Goal: Task Accomplishment & Management: Manage account settings

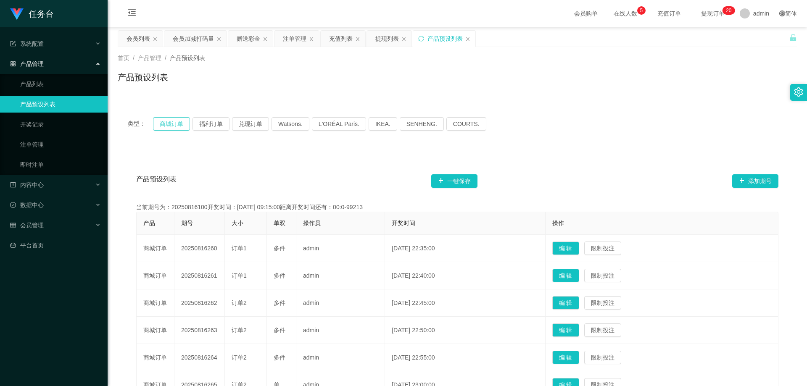
click at [169, 127] on button "商城订单" at bounding box center [171, 123] width 37 height 13
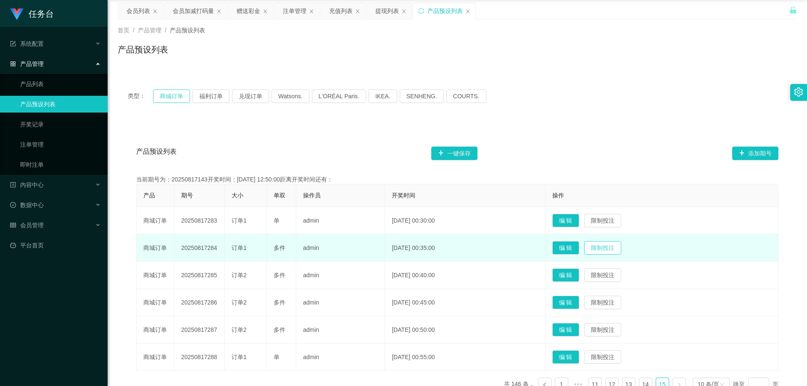
scroll to position [89, 0]
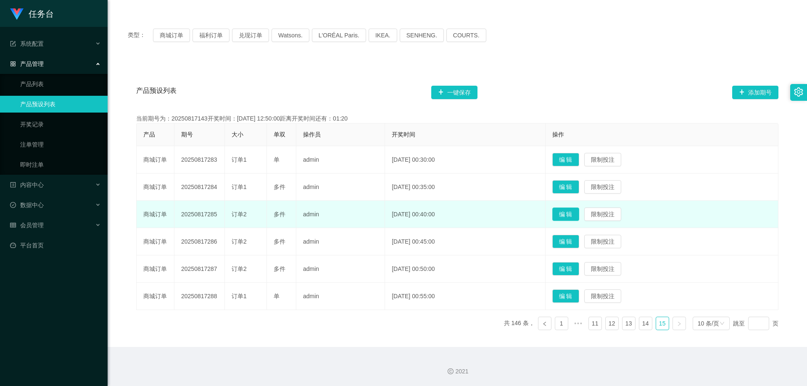
click at [576, 216] on button "编 辑" at bounding box center [565, 214] width 27 height 13
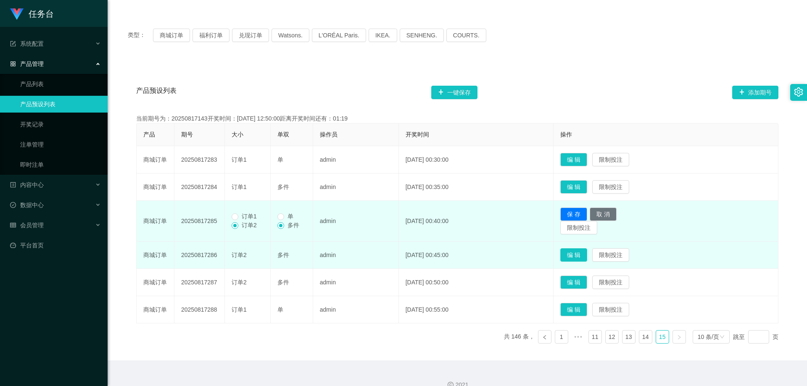
click at [587, 257] on button "编 辑" at bounding box center [573, 254] width 27 height 13
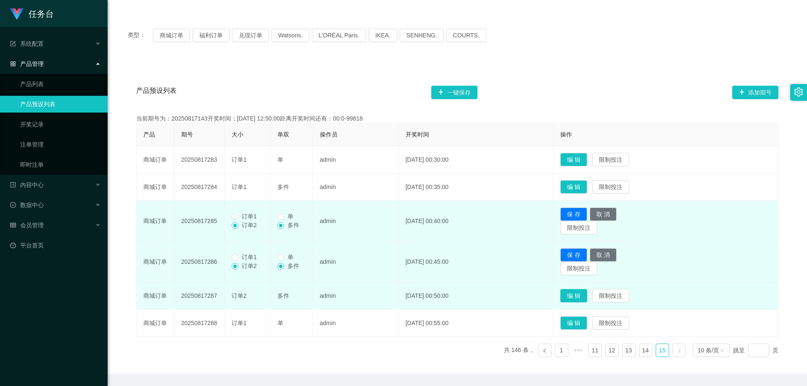
click at [587, 297] on button "编 辑" at bounding box center [573, 295] width 27 height 13
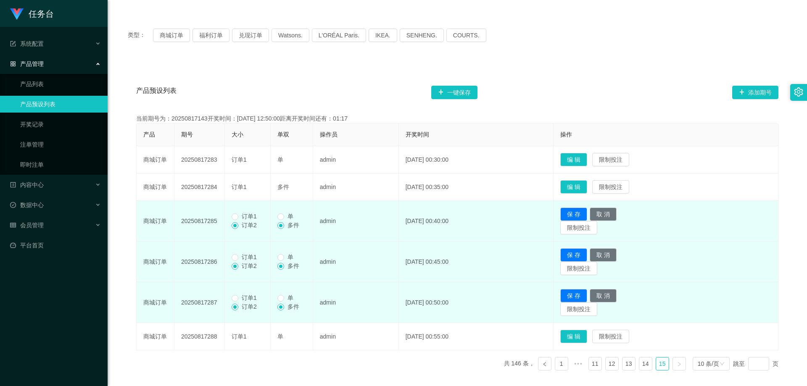
click at [257, 299] on span "订单1" at bounding box center [249, 298] width 22 height 7
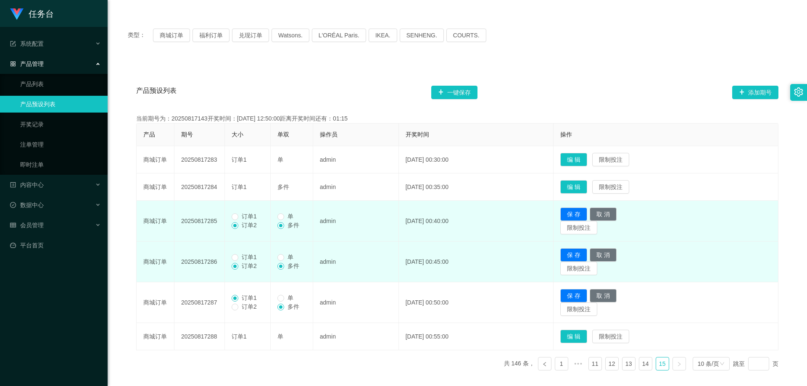
click at [250, 258] on span "订单1" at bounding box center [249, 257] width 22 height 7
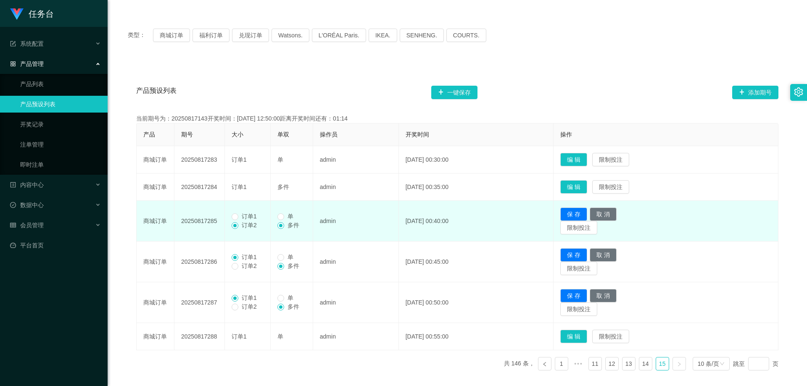
click at [251, 216] on span "订单1" at bounding box center [249, 216] width 22 height 7
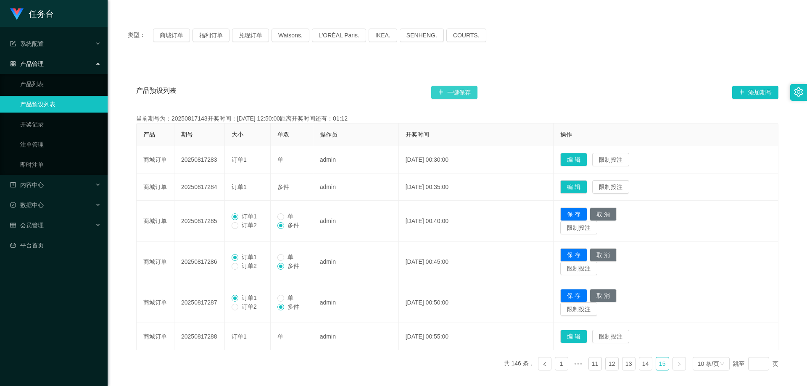
click at [461, 92] on button "一键保存" at bounding box center [454, 92] width 46 height 13
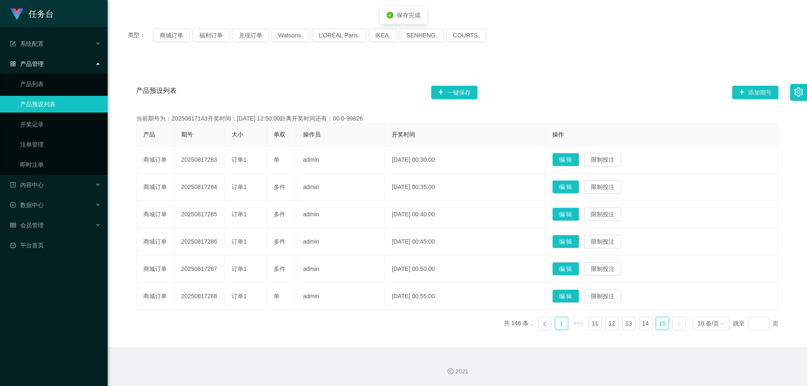
click at [559, 328] on link "1" at bounding box center [561, 323] width 13 height 13
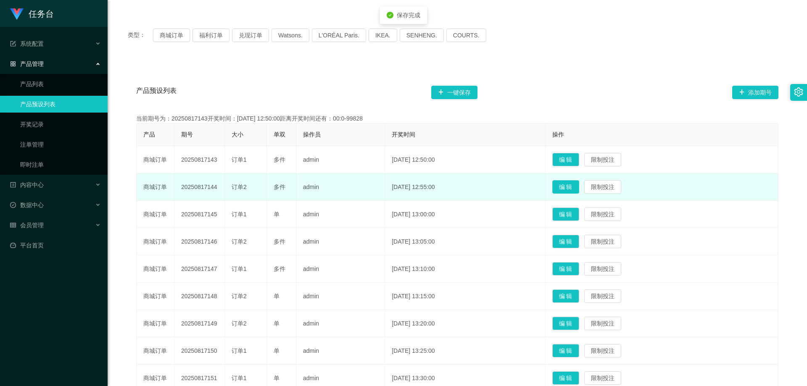
click at [579, 188] on button "编 辑" at bounding box center [565, 186] width 27 height 13
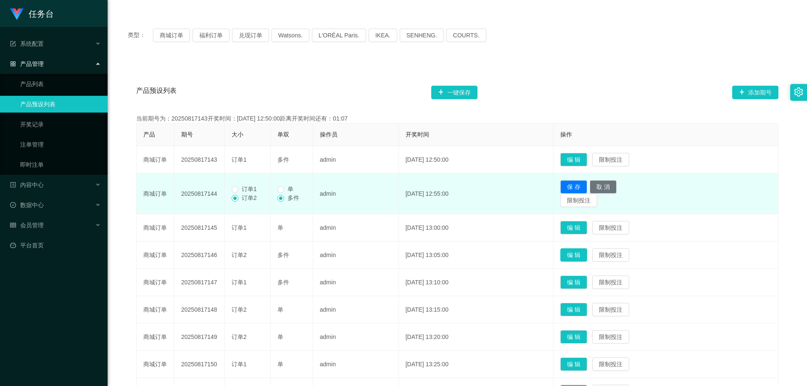
click at [582, 255] on button "编 辑" at bounding box center [573, 254] width 27 height 13
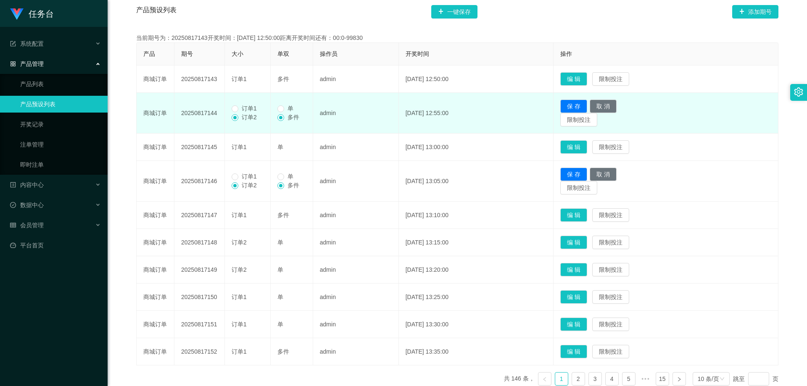
scroll to position [173, 0]
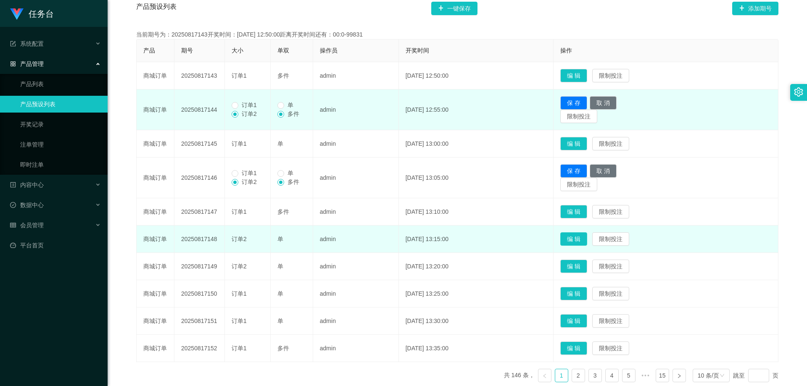
click at [587, 245] on button "编 辑" at bounding box center [573, 238] width 27 height 13
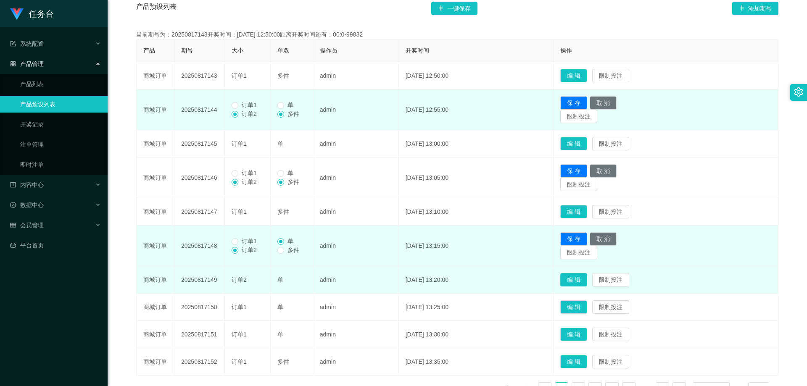
click at [587, 278] on button "编 辑" at bounding box center [573, 279] width 27 height 13
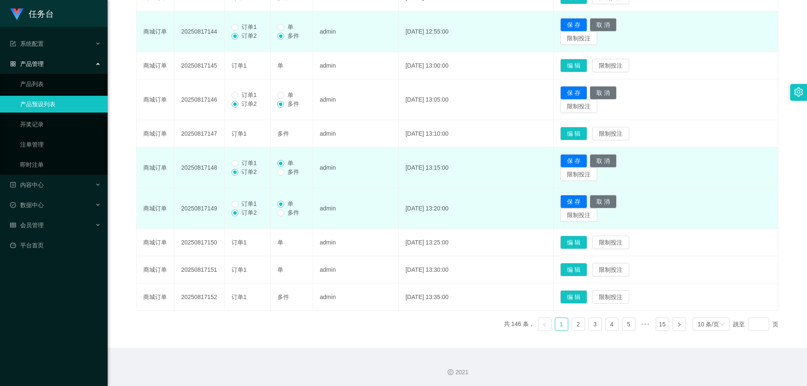
scroll to position [252, 0]
click at [251, 203] on span "订单1" at bounding box center [249, 203] width 22 height 7
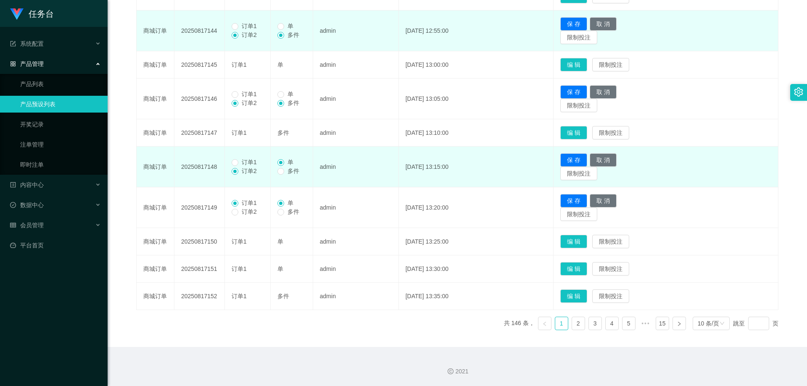
click at [240, 162] on span "订单1" at bounding box center [249, 162] width 22 height 7
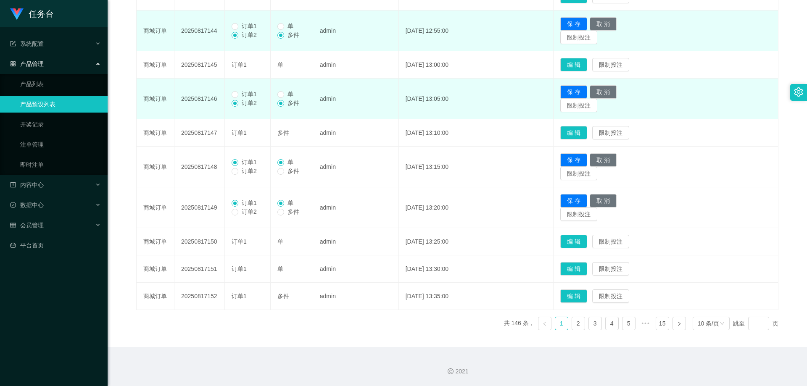
click at [255, 96] on span "订单1" at bounding box center [249, 94] width 22 height 7
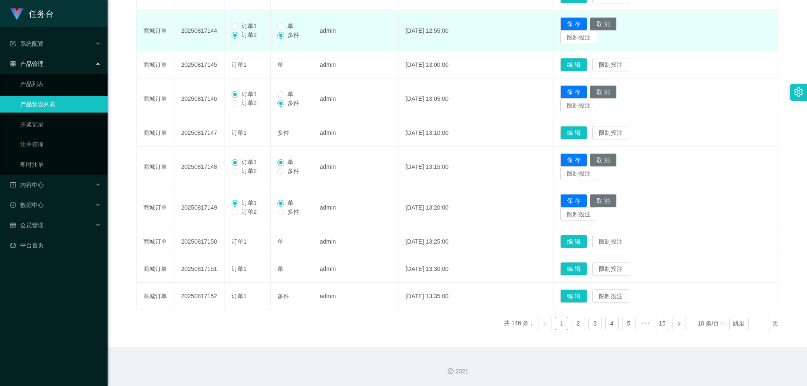
click at [249, 27] on span "订单1" at bounding box center [249, 26] width 22 height 7
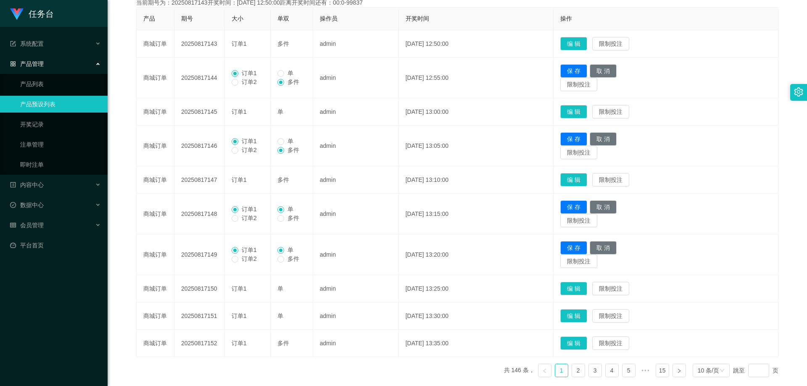
scroll to position [168, 0]
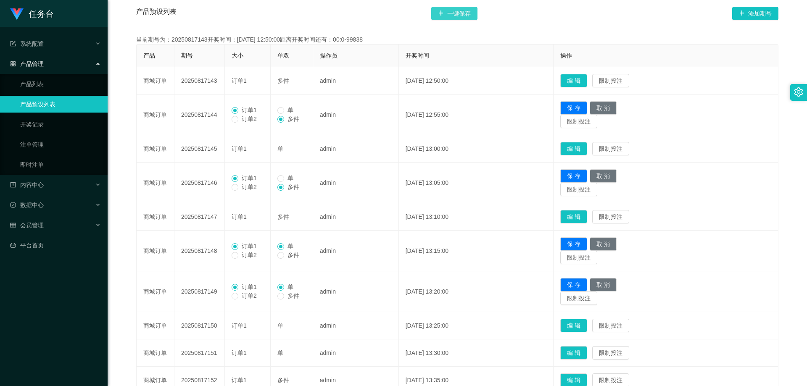
click at [461, 17] on button "一键保存" at bounding box center [454, 13] width 46 height 13
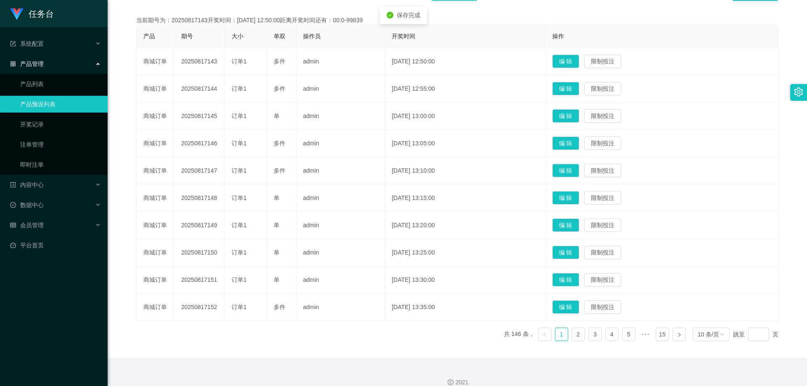
scroll to position [198, 0]
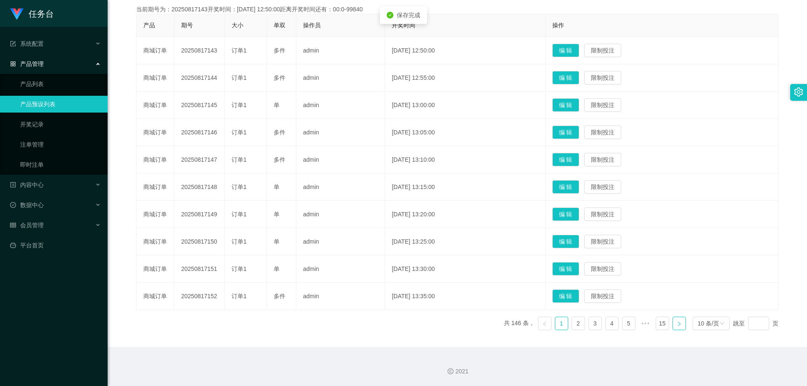
click at [679, 325] on link at bounding box center [678, 323] width 13 height 13
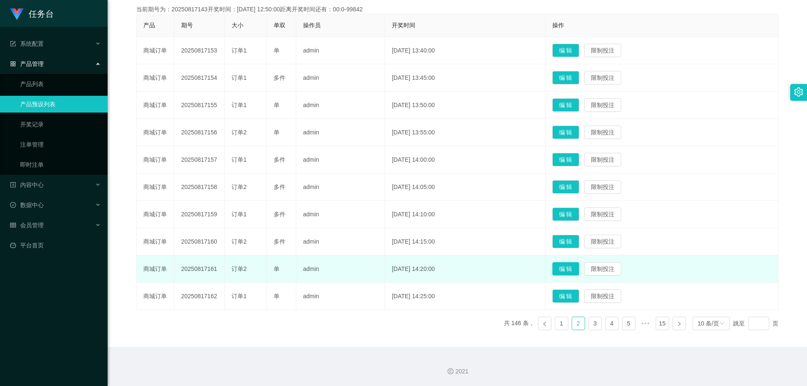
click at [576, 272] on button "编 辑" at bounding box center [565, 268] width 27 height 13
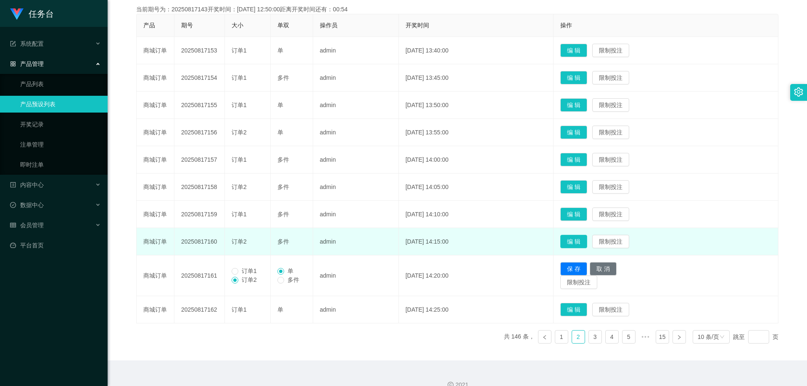
click at [580, 243] on button "编 辑" at bounding box center [573, 241] width 27 height 13
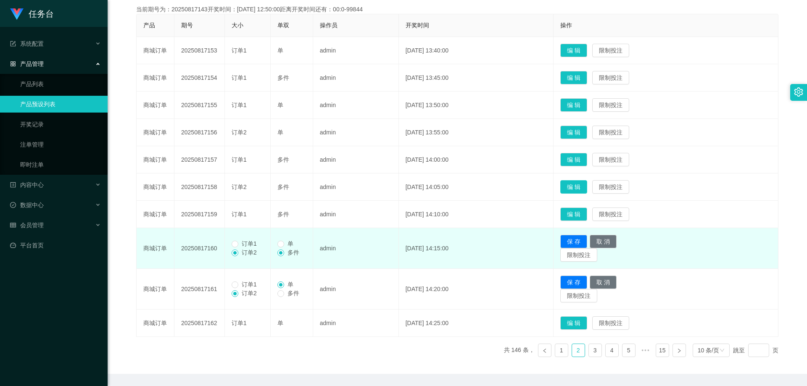
click at [581, 184] on button "编 辑" at bounding box center [573, 186] width 27 height 13
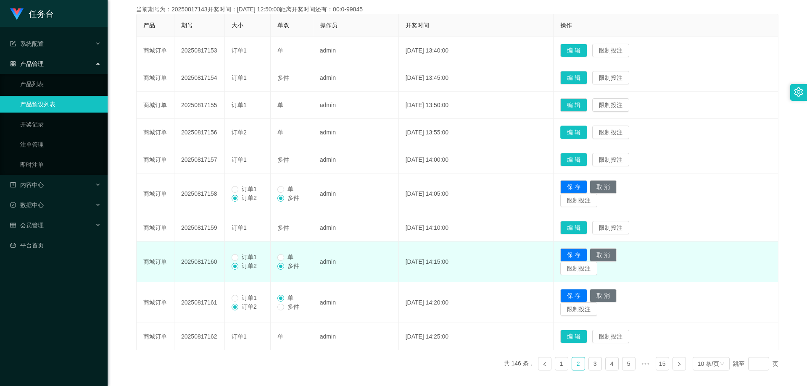
click at [580, 134] on button "编 辑" at bounding box center [573, 132] width 27 height 13
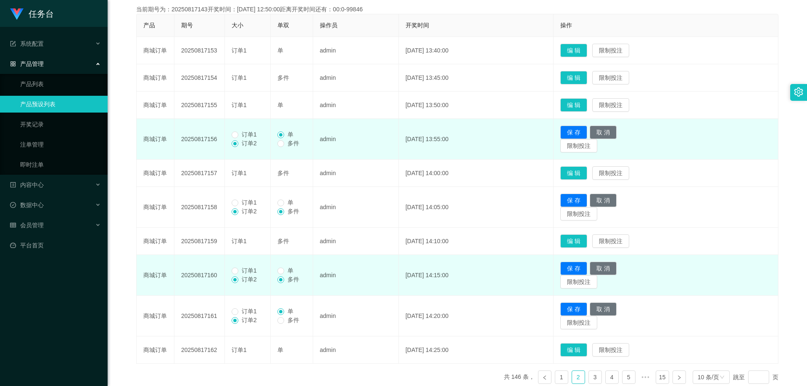
click at [240, 135] on span "订单1" at bounding box center [249, 134] width 22 height 7
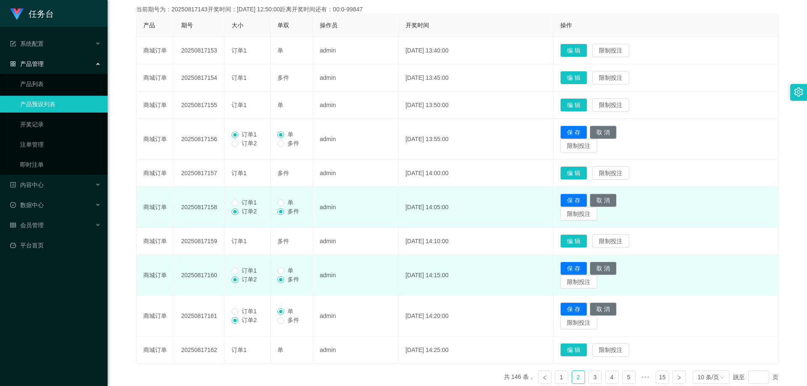
click at [249, 202] on span "订单1" at bounding box center [249, 202] width 22 height 7
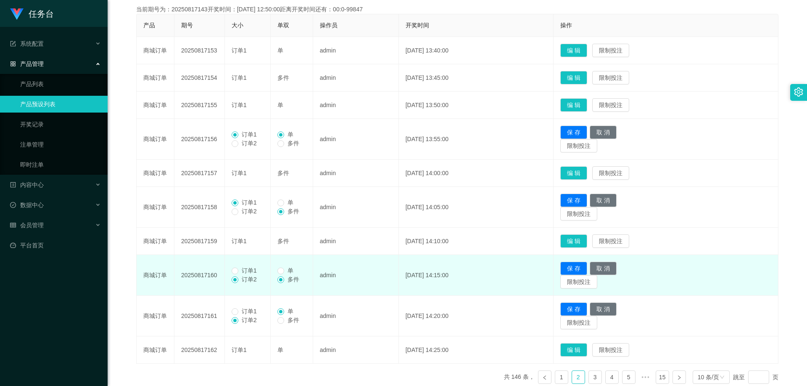
click at [246, 272] on span "订单1" at bounding box center [249, 270] width 22 height 7
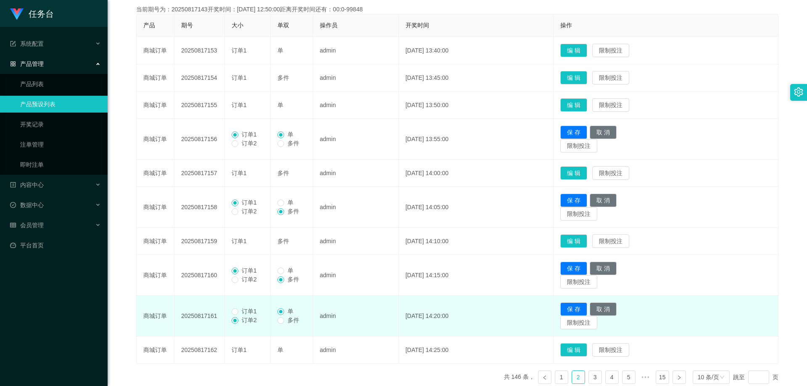
click at [244, 312] on span "订单1" at bounding box center [249, 311] width 22 height 7
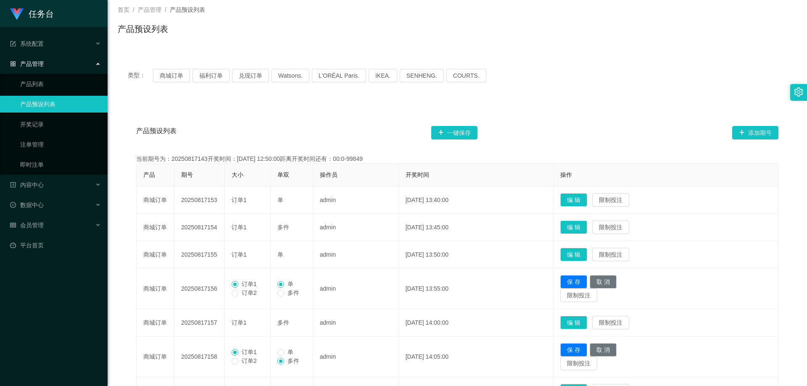
scroll to position [30, 0]
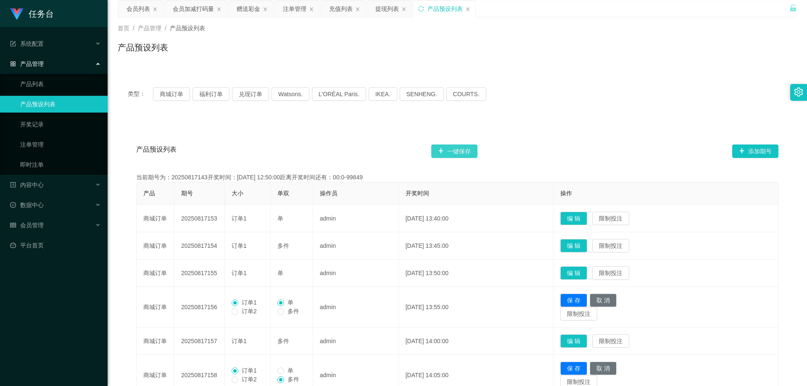
click at [463, 145] on button "一键保存" at bounding box center [454, 151] width 46 height 13
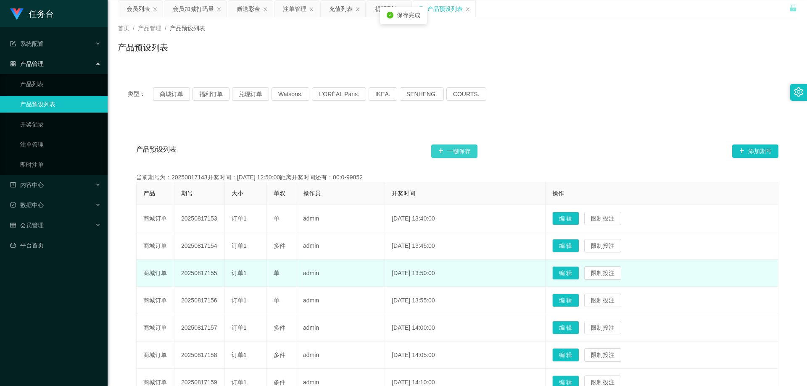
scroll to position [198, 0]
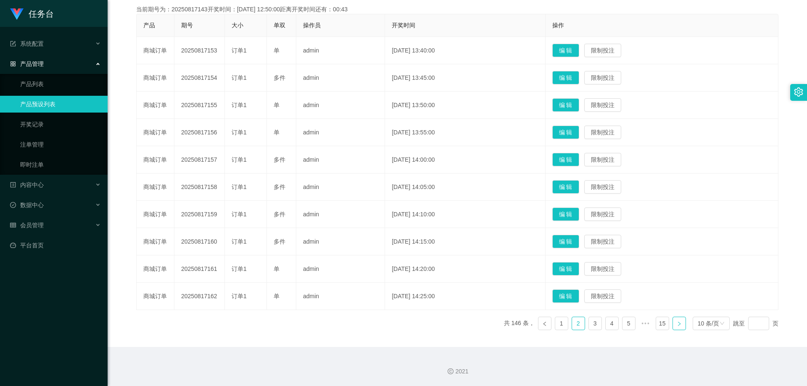
click at [678, 323] on link at bounding box center [678, 323] width 13 height 13
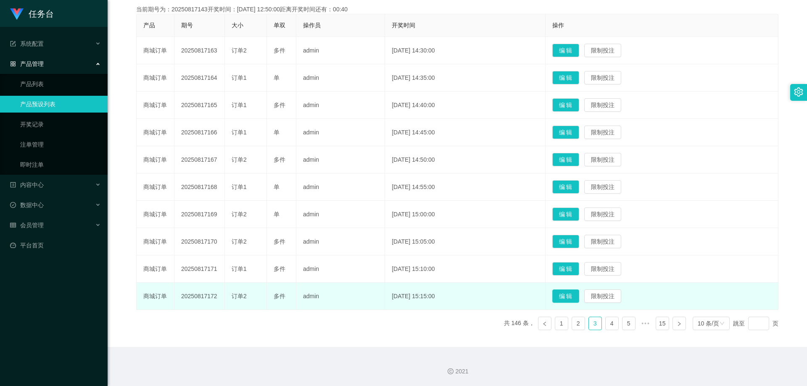
click at [579, 294] on button "编 辑" at bounding box center [565, 296] width 27 height 13
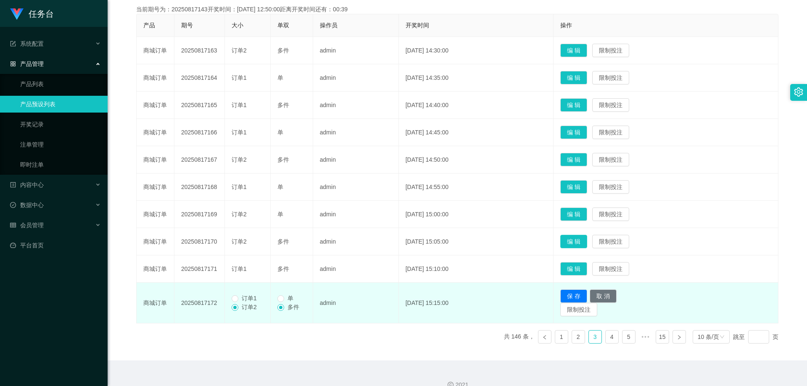
click at [582, 238] on button "编 辑" at bounding box center [573, 241] width 27 height 13
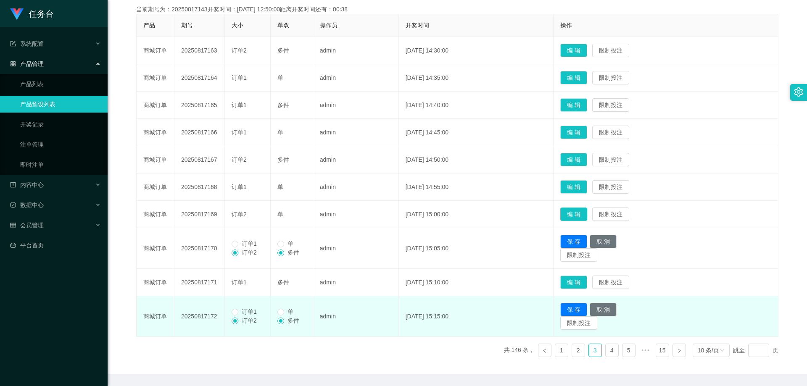
click at [587, 208] on button "编 辑" at bounding box center [573, 214] width 27 height 13
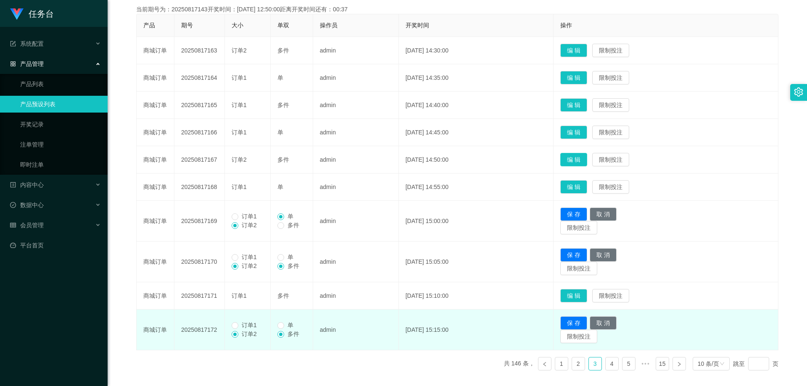
click at [577, 156] on button "编 辑" at bounding box center [573, 159] width 27 height 13
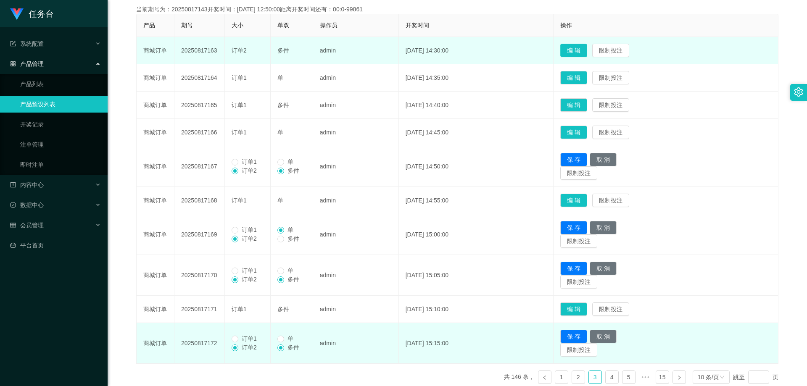
click at [583, 49] on button "编 辑" at bounding box center [573, 50] width 27 height 13
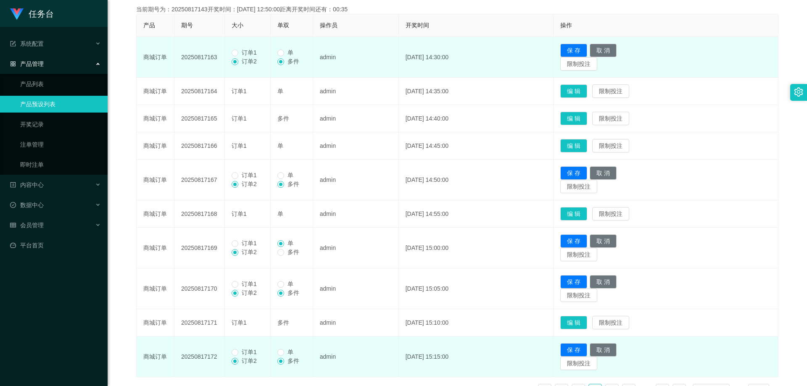
click at [247, 52] on span "订单1" at bounding box center [249, 52] width 22 height 7
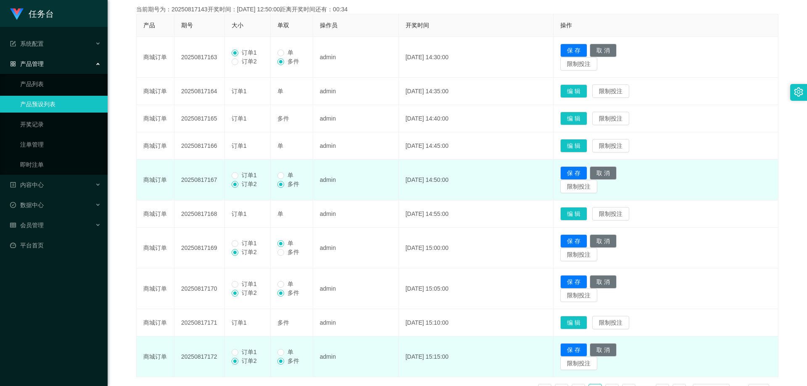
click at [249, 173] on span "订单1" at bounding box center [249, 175] width 22 height 7
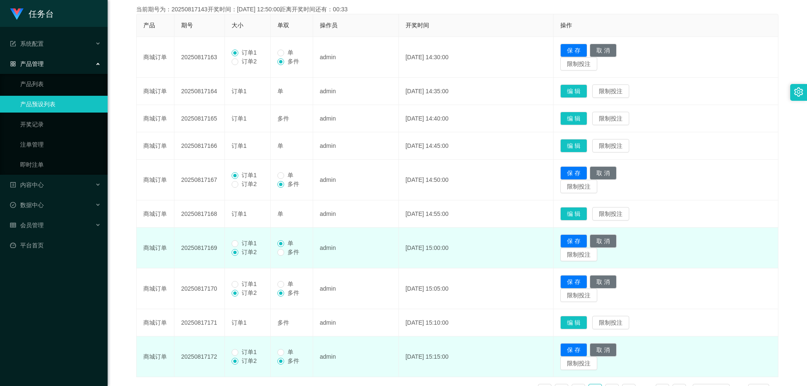
click at [249, 244] on span "订单1" at bounding box center [249, 243] width 22 height 7
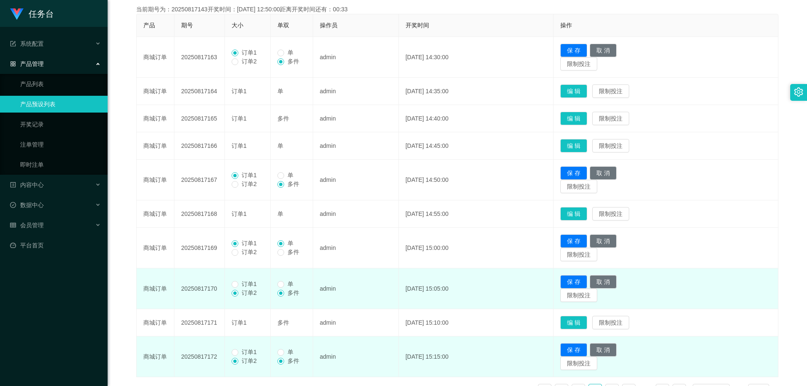
click at [239, 285] on span "订单1" at bounding box center [249, 284] width 22 height 7
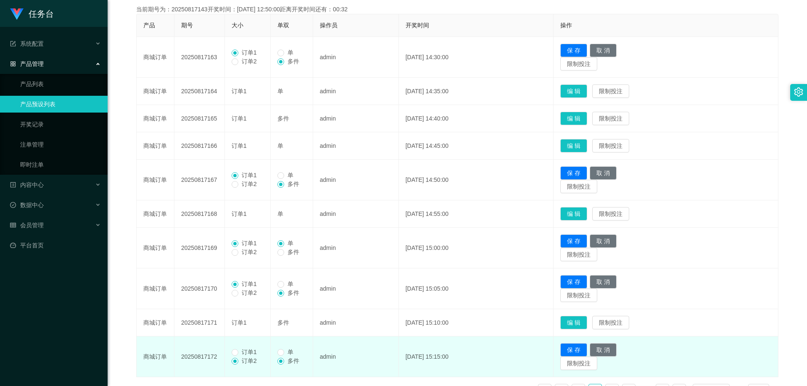
click at [247, 353] on span "订单1" at bounding box center [249, 352] width 22 height 7
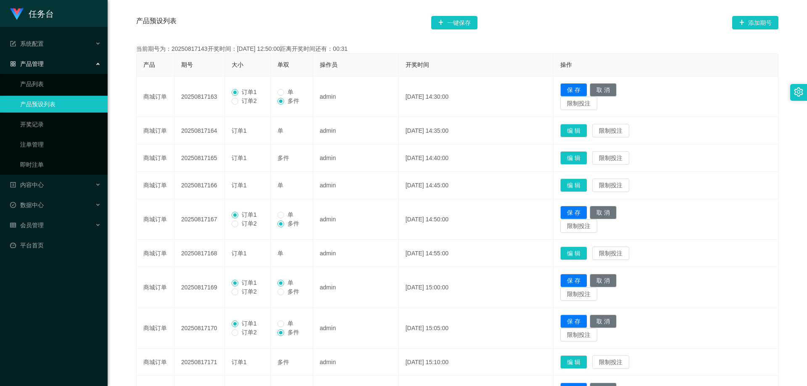
scroll to position [114, 0]
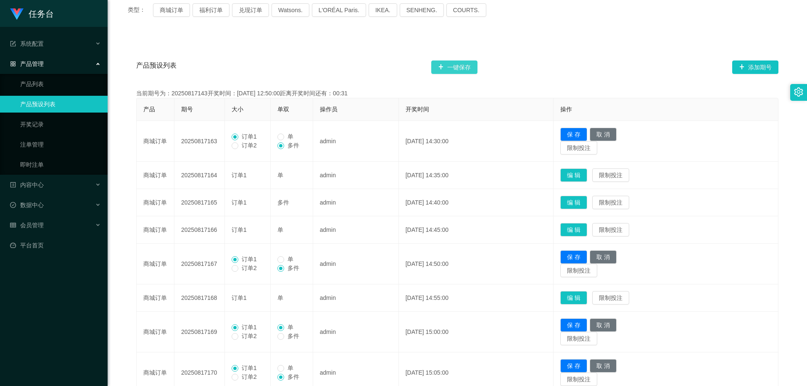
click at [462, 61] on button "一键保存" at bounding box center [454, 67] width 46 height 13
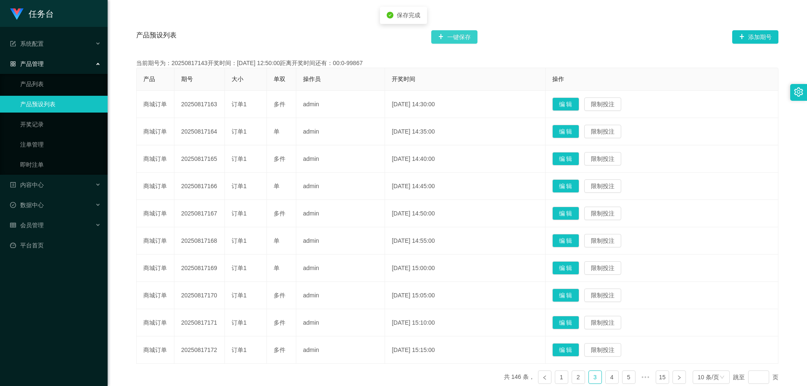
scroll to position [198, 0]
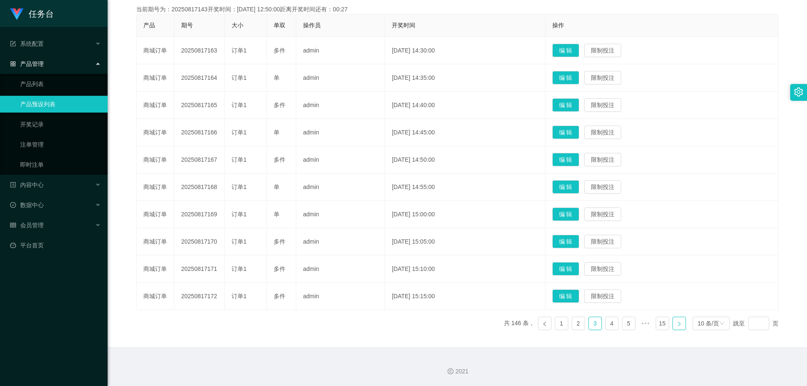
click at [677, 322] on icon "图标: right" at bounding box center [679, 324] width 5 height 5
click at [579, 296] on button "编 辑" at bounding box center [565, 296] width 27 height 13
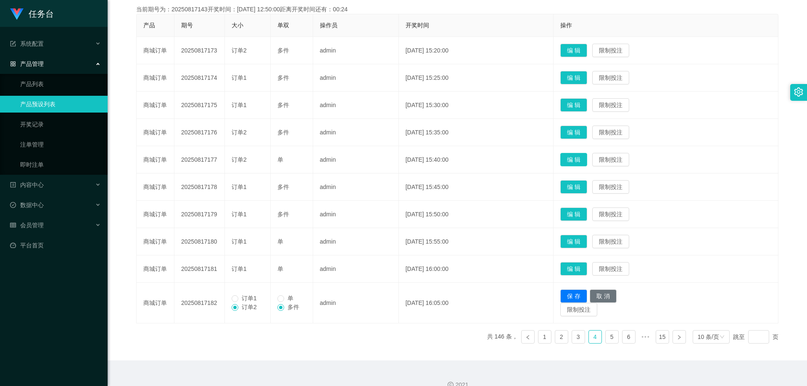
click at [584, 158] on button "编 辑" at bounding box center [573, 159] width 27 height 13
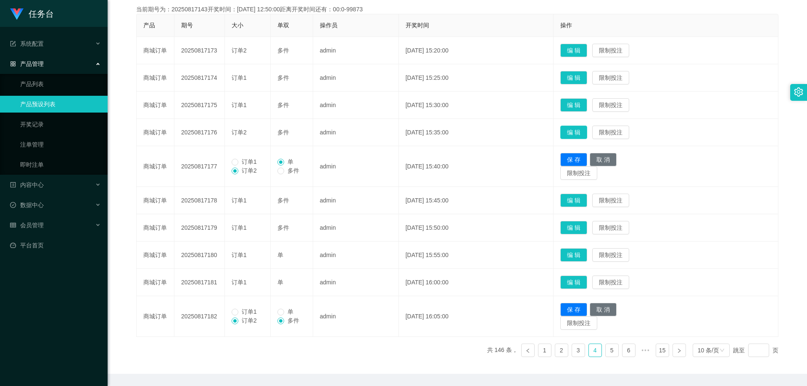
click at [585, 128] on button "编 辑" at bounding box center [573, 132] width 27 height 13
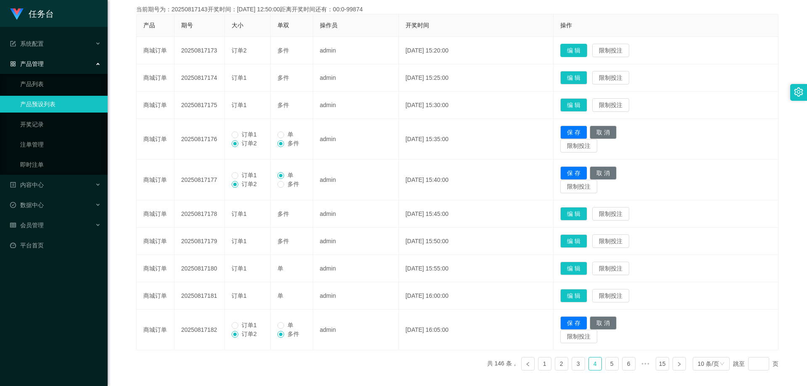
click at [585, 54] on button "编 辑" at bounding box center [573, 50] width 27 height 13
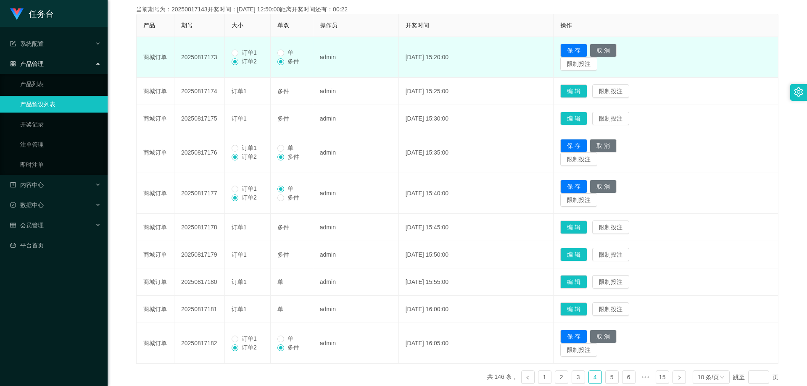
click at [251, 49] on span "订单1" at bounding box center [249, 52] width 22 height 7
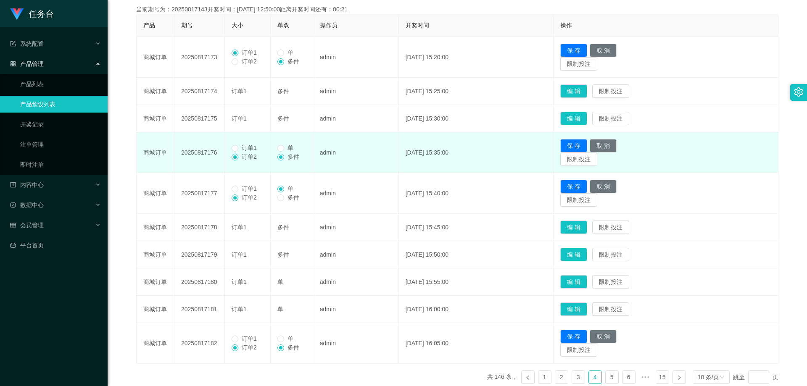
click at [256, 150] on span "订单1" at bounding box center [249, 148] width 22 height 7
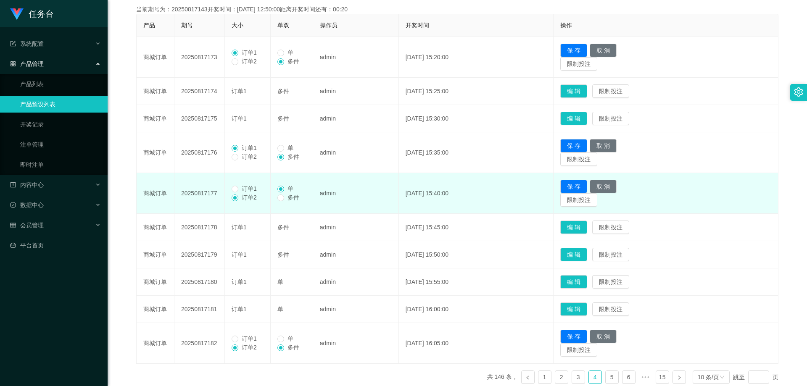
click at [252, 191] on span "订单1" at bounding box center [249, 188] width 22 height 7
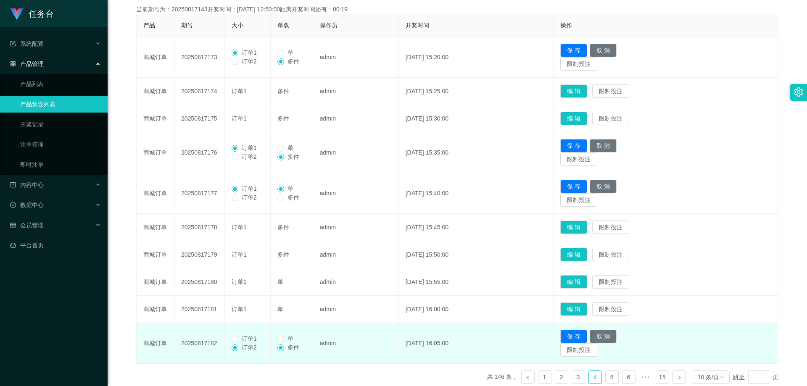
click at [240, 337] on span "订单1" at bounding box center [249, 338] width 22 height 7
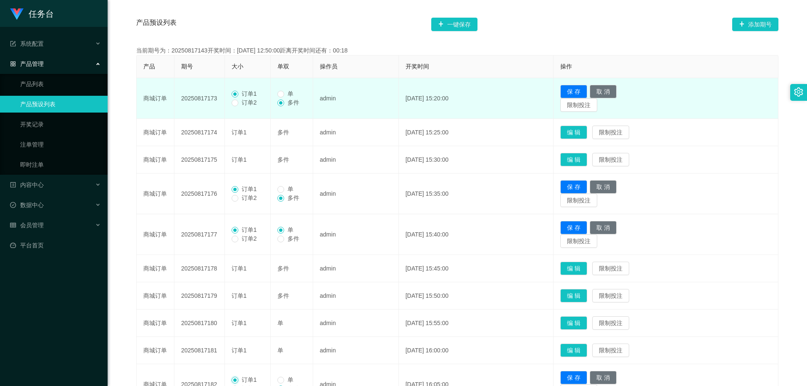
scroll to position [114, 0]
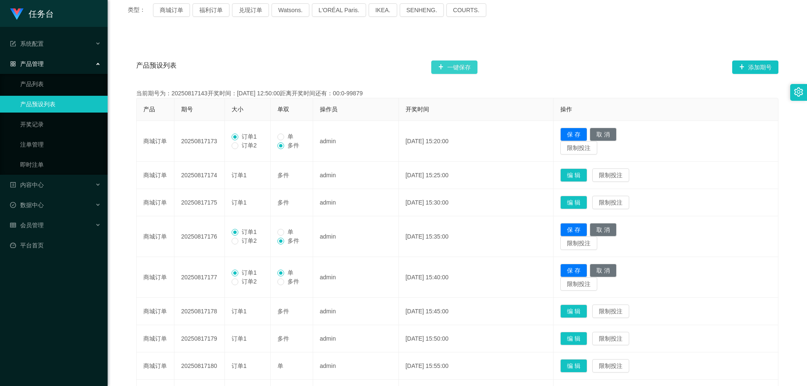
click at [463, 68] on button "一键保存" at bounding box center [454, 67] width 46 height 13
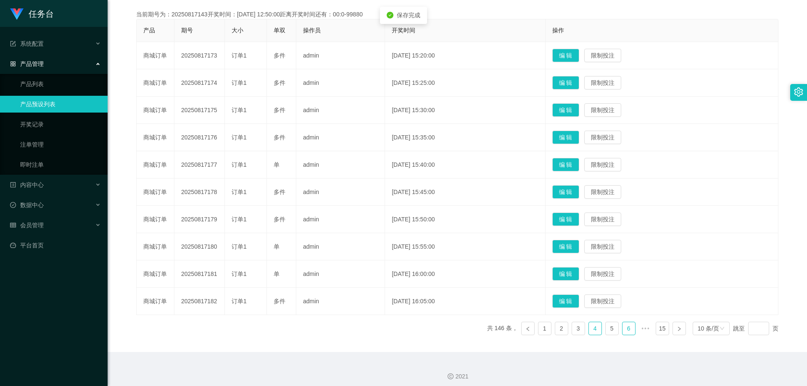
scroll to position [198, 0]
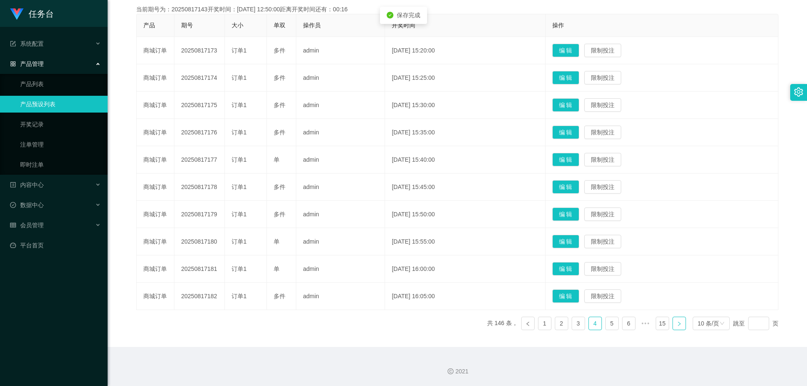
click at [680, 324] on link at bounding box center [678, 323] width 13 height 13
click at [579, 298] on button "编 辑" at bounding box center [565, 296] width 27 height 13
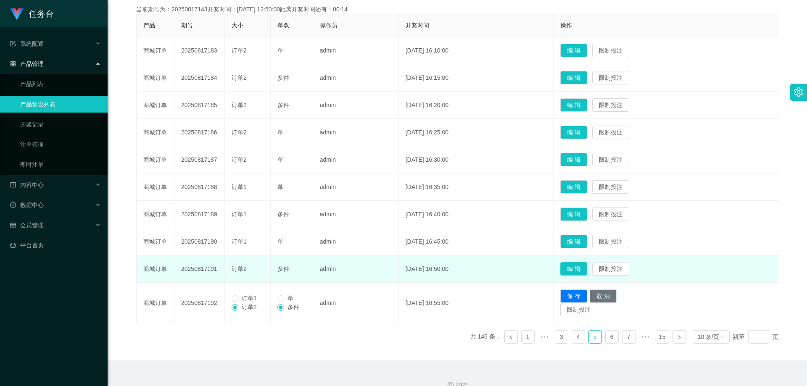
click at [574, 271] on button "编 辑" at bounding box center [573, 268] width 27 height 13
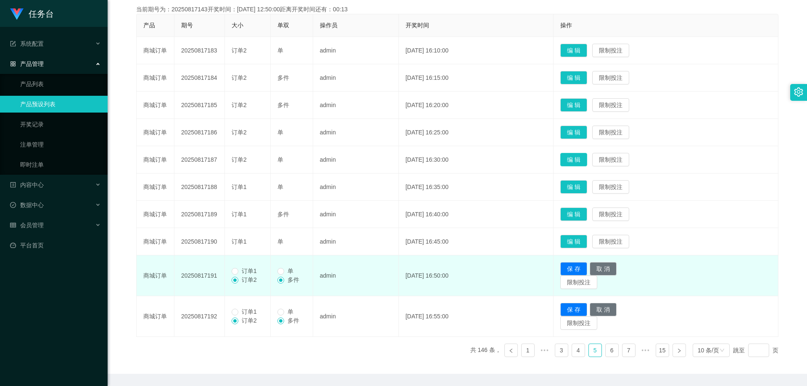
click at [587, 154] on button "编 辑" at bounding box center [573, 159] width 27 height 13
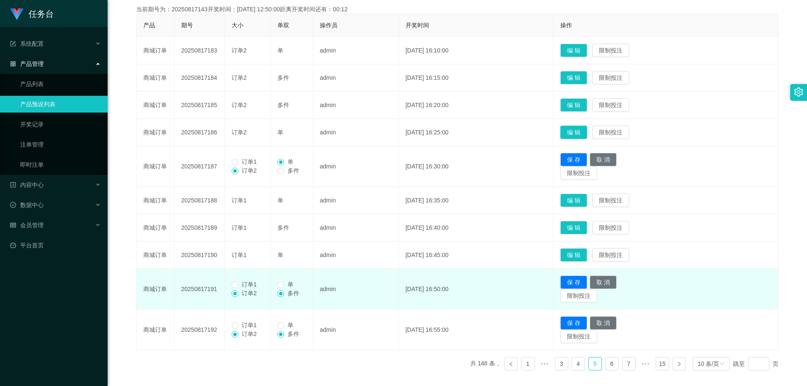
click at [584, 131] on button "编 辑" at bounding box center [573, 132] width 27 height 13
click at [579, 100] on button "编 辑" at bounding box center [573, 104] width 27 height 13
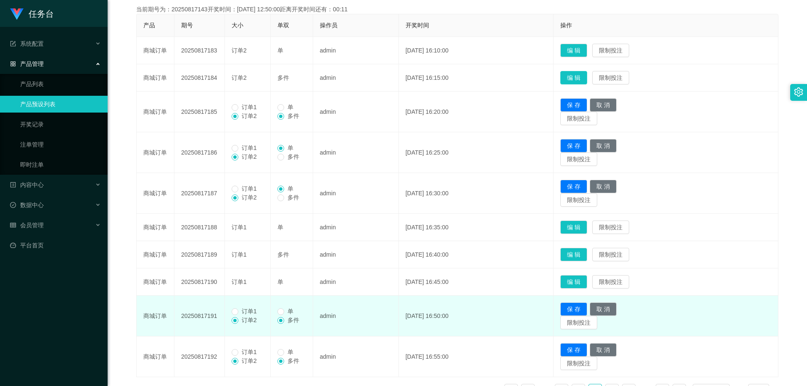
click at [585, 79] on button "编 辑" at bounding box center [573, 77] width 27 height 13
click at [575, 46] on button "编 辑" at bounding box center [573, 50] width 27 height 13
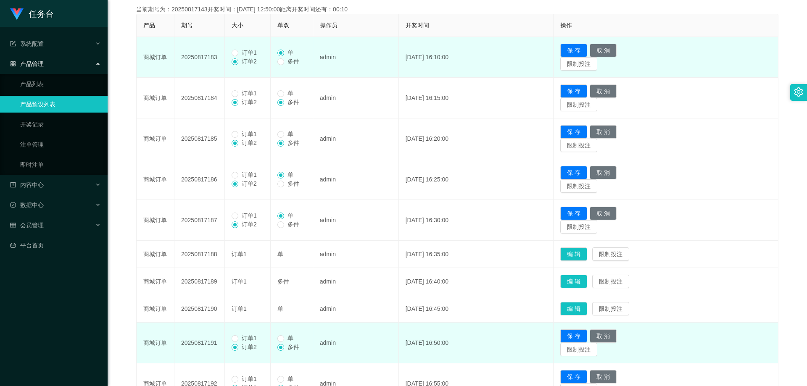
click at [250, 49] on span "订单1" at bounding box center [249, 52] width 22 height 7
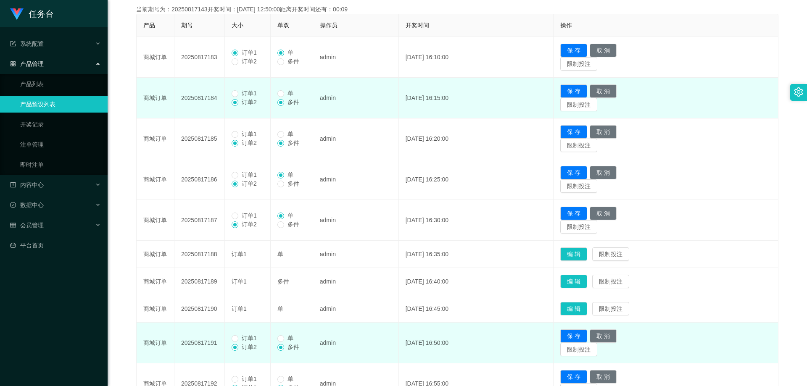
click at [242, 92] on span "订单1" at bounding box center [249, 93] width 22 height 7
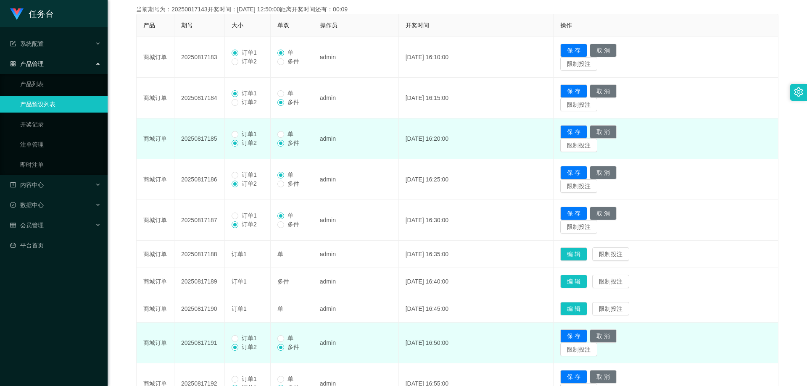
click at [252, 133] on span "订单1" at bounding box center [249, 134] width 22 height 7
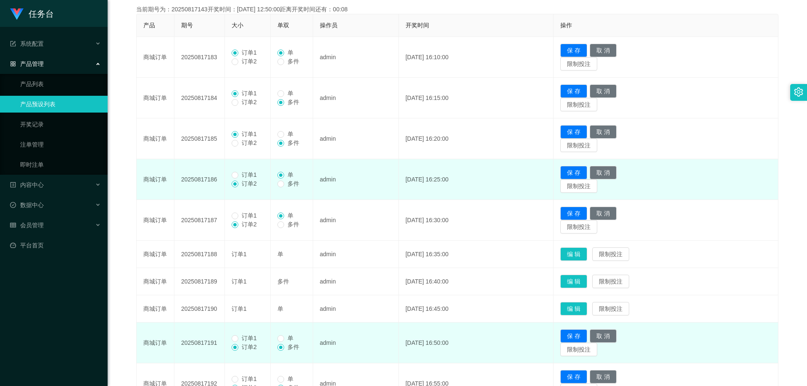
click at [241, 173] on span "订单1" at bounding box center [249, 174] width 22 height 7
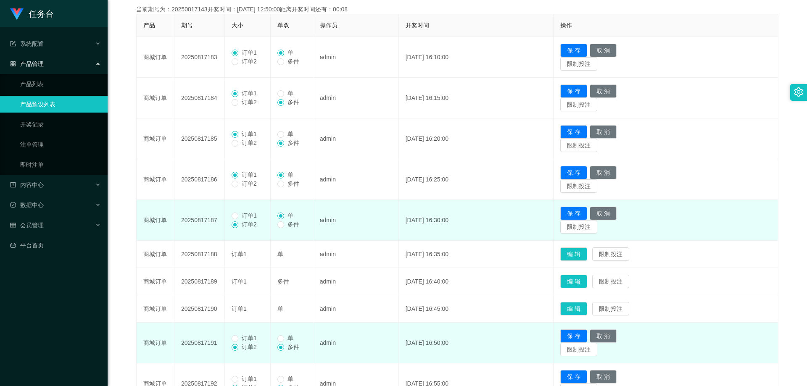
click at [255, 221] on span "订单2" at bounding box center [249, 224] width 22 height 7
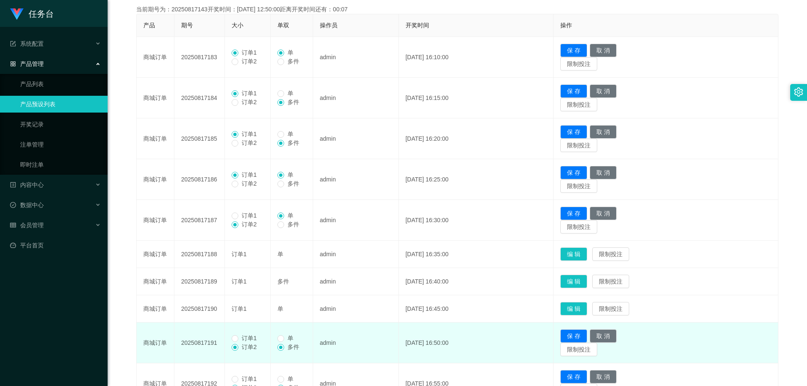
click at [247, 340] on span "订单1" at bounding box center [249, 338] width 22 height 7
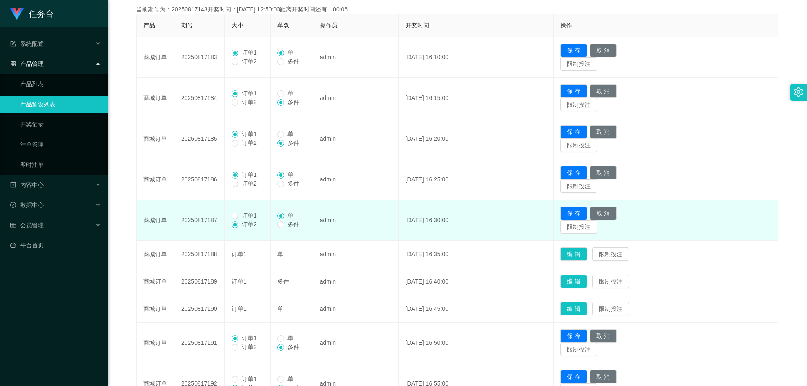
click at [253, 216] on span "订单1" at bounding box center [249, 215] width 22 height 7
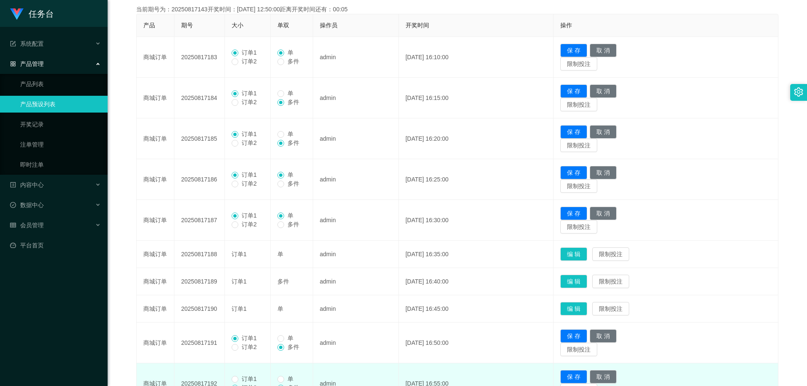
click at [250, 376] on span "订单1" at bounding box center [249, 379] width 22 height 7
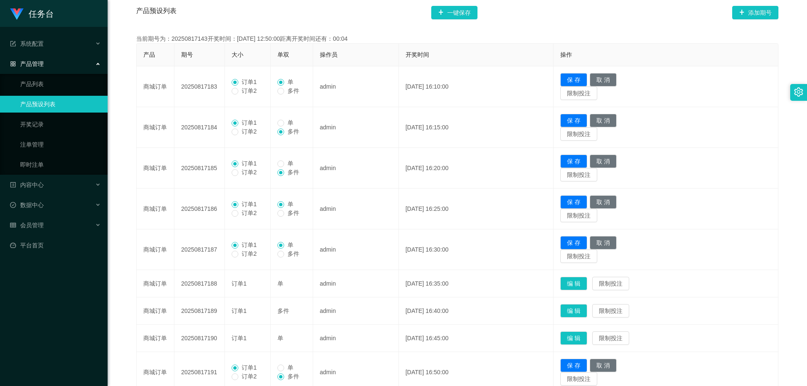
scroll to position [156, 0]
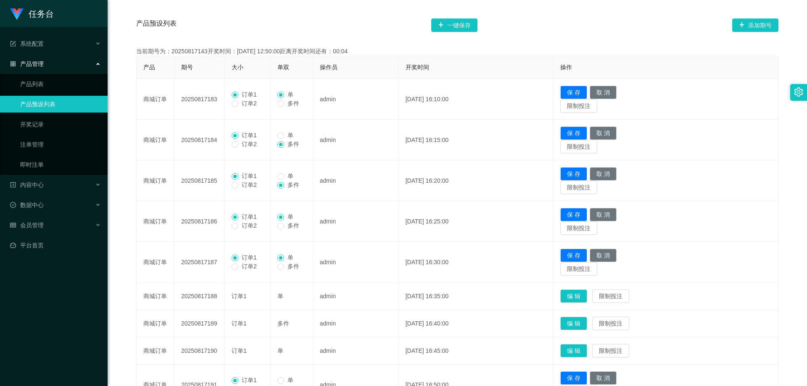
click at [450, 18] on div "产品预设列表 一键保存 添加期号" at bounding box center [457, 25] width 642 height 27
click at [450, 21] on button "一键保存" at bounding box center [454, 24] width 46 height 13
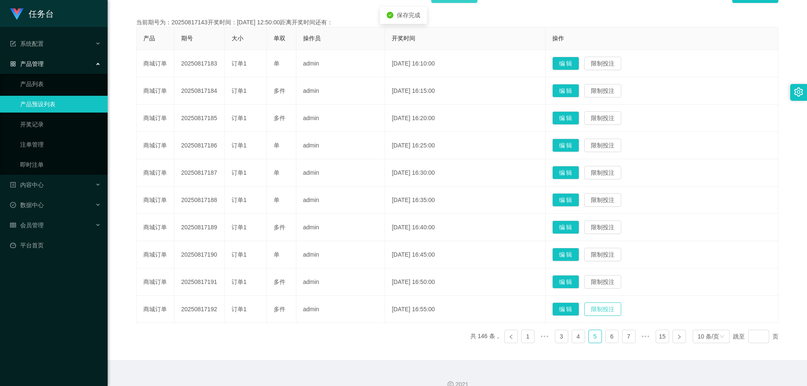
scroll to position [198, 0]
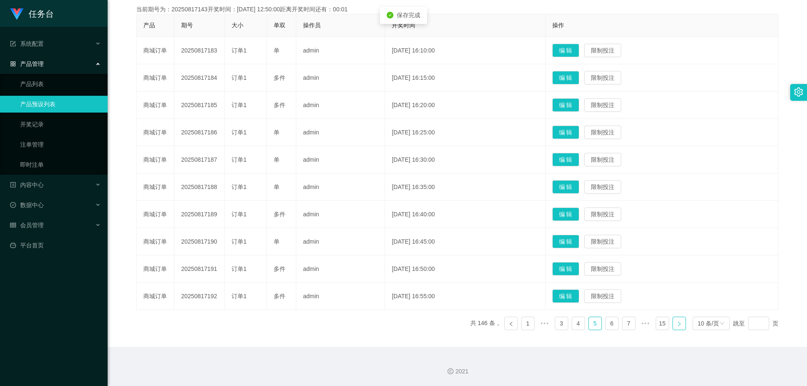
click at [672, 322] on link at bounding box center [678, 323] width 13 height 13
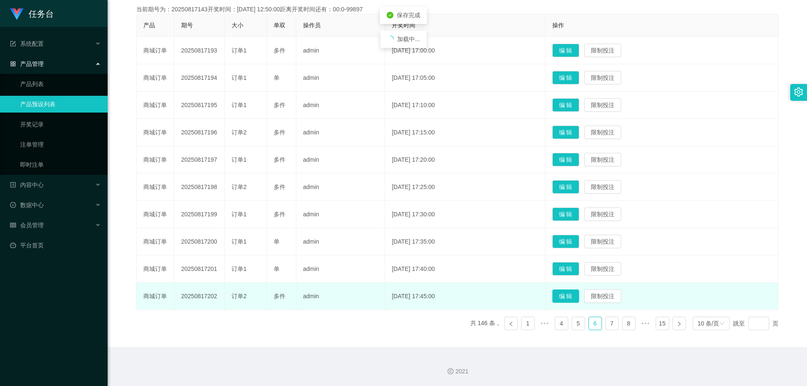
click at [570, 295] on button "编 辑" at bounding box center [565, 296] width 27 height 13
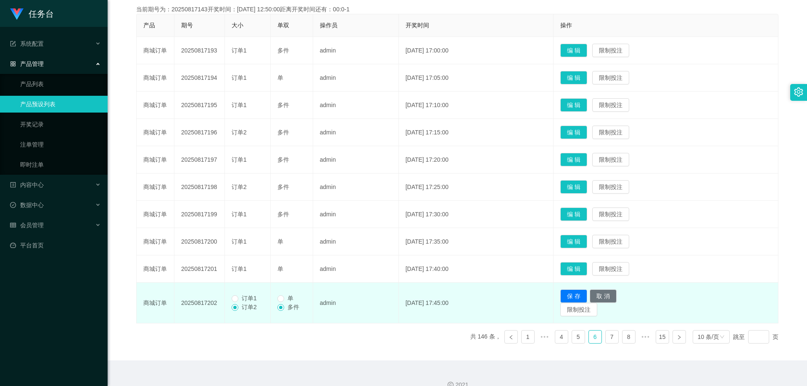
click at [583, 179] on td "编 辑 限制投注" at bounding box center [666, 187] width 225 height 27
click at [581, 186] on button "编 辑" at bounding box center [573, 186] width 27 height 13
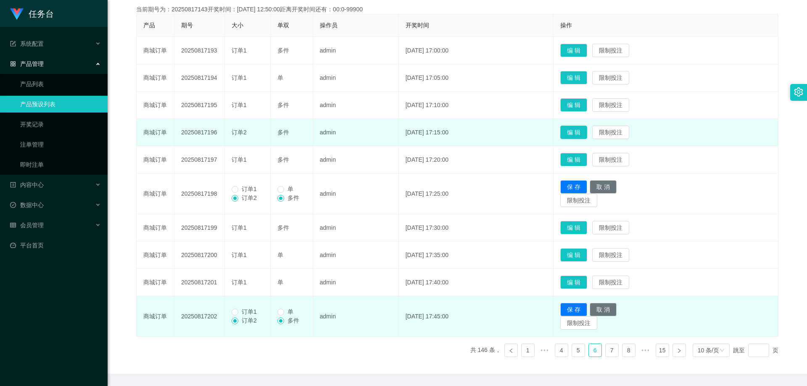
click at [587, 134] on button "编 辑" at bounding box center [573, 132] width 27 height 13
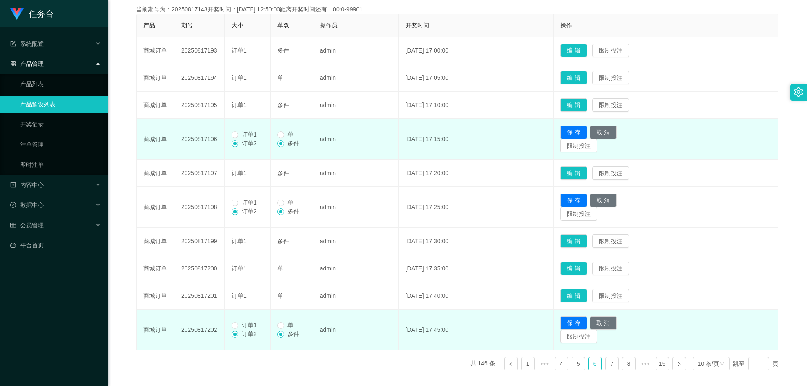
click at [256, 134] on span "订单1" at bounding box center [249, 134] width 22 height 7
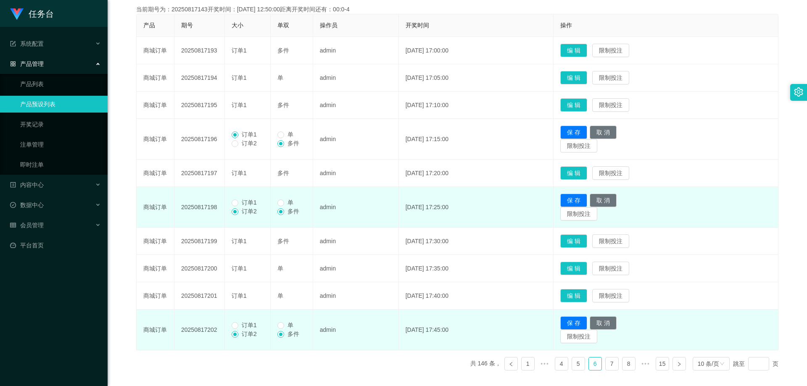
click at [254, 205] on span "订单1" at bounding box center [249, 202] width 22 height 7
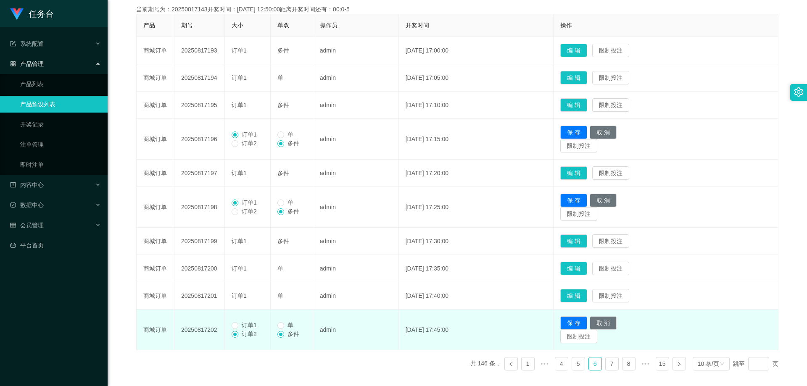
click at [249, 324] on span "订单1" at bounding box center [249, 325] width 22 height 7
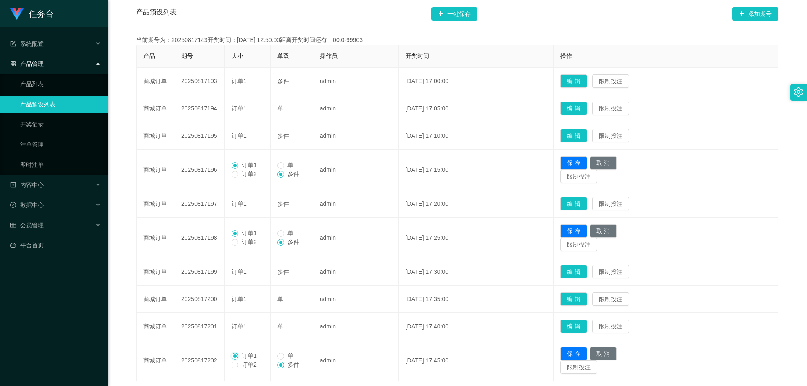
scroll to position [156, 0]
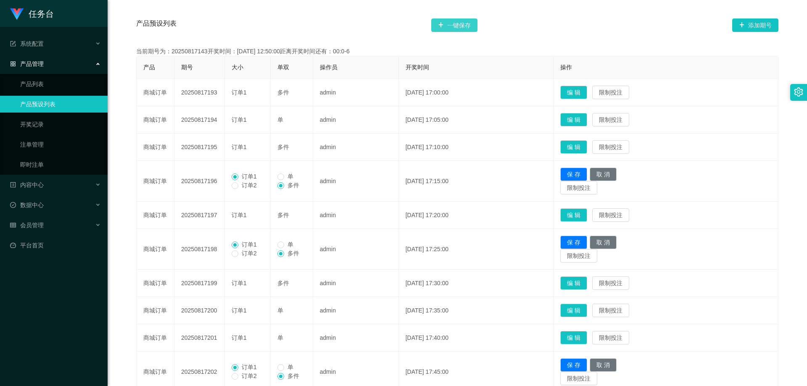
click at [472, 28] on button "一键保存" at bounding box center [454, 24] width 46 height 13
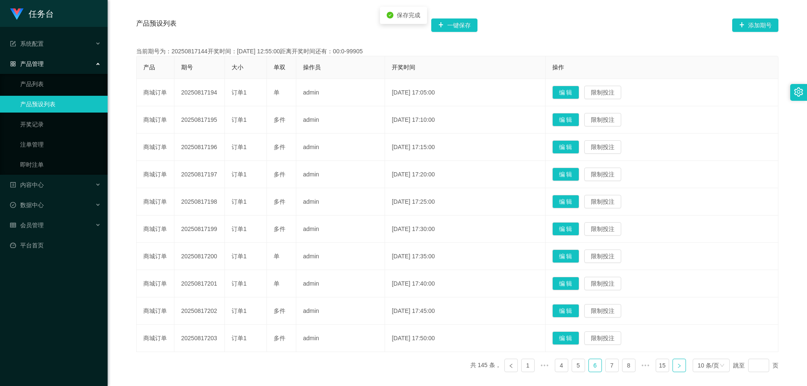
click at [677, 365] on icon "图标: right" at bounding box center [679, 366] width 5 height 5
click at [567, 335] on button "编 辑" at bounding box center [565, 338] width 27 height 13
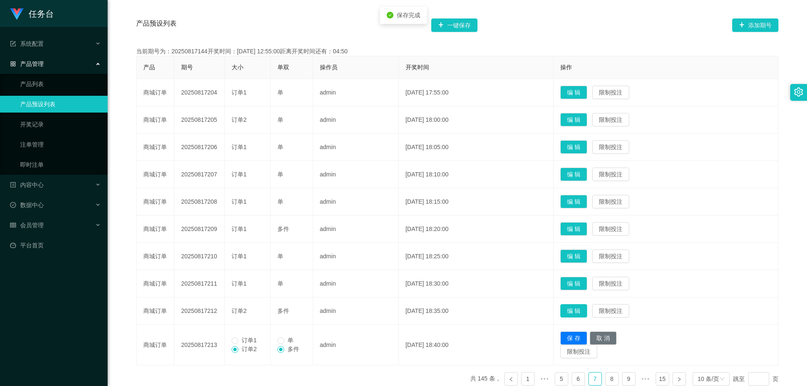
click at [580, 308] on button "编 辑" at bounding box center [573, 310] width 27 height 13
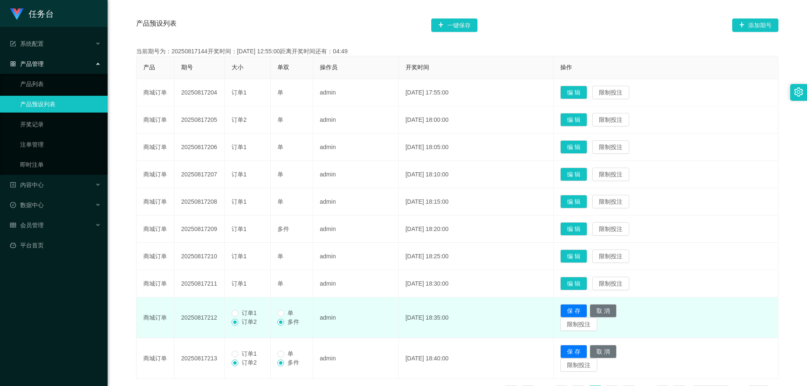
click at [249, 316] on span "订单1" at bounding box center [249, 313] width 22 height 7
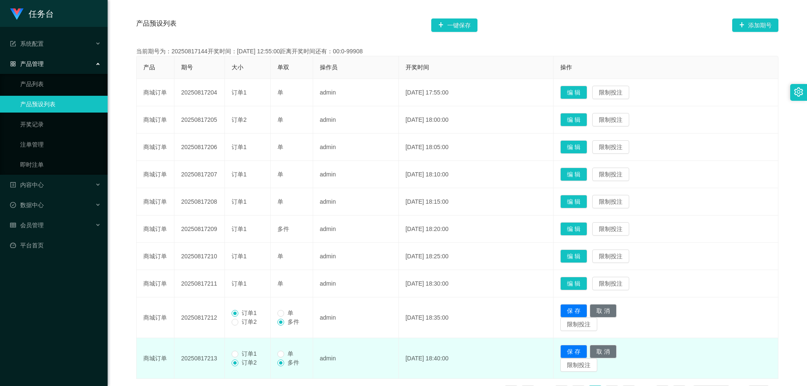
click at [252, 352] on span "订单1" at bounding box center [249, 354] width 22 height 7
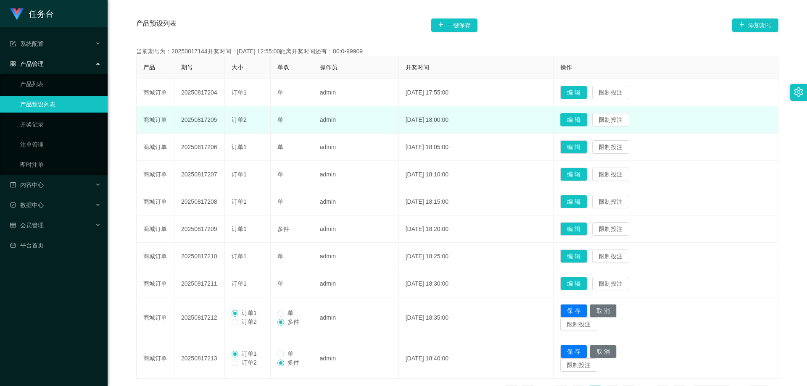
click at [587, 120] on button "编 辑" at bounding box center [573, 119] width 27 height 13
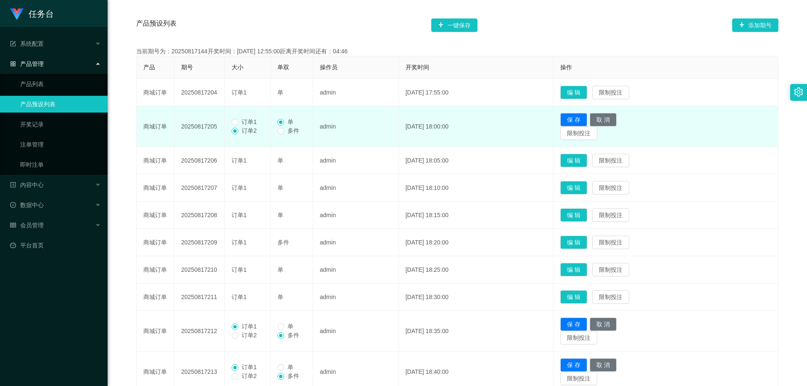
click at [251, 122] on span "订单1" at bounding box center [249, 122] width 22 height 7
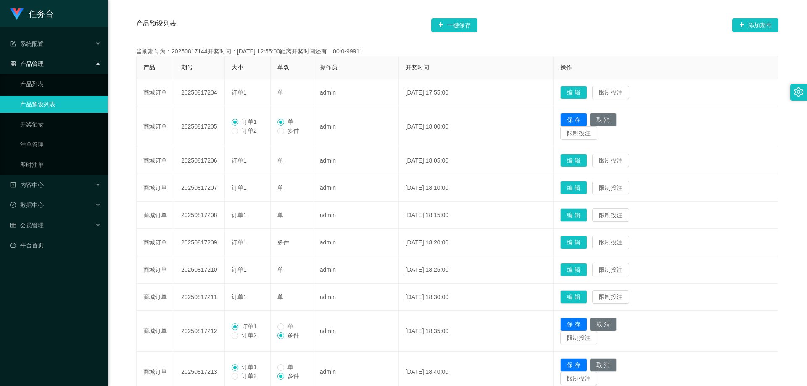
click at [453, 18] on div "产品预设列表 一键保存 添加期号" at bounding box center [457, 25] width 642 height 27
click at [455, 24] on button "一键保存" at bounding box center [454, 24] width 46 height 13
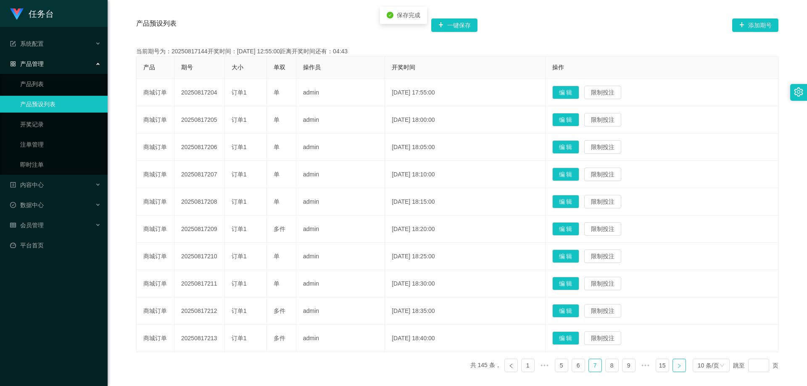
click at [677, 366] on link at bounding box center [678, 365] width 13 height 13
click at [573, 306] on button "编 辑" at bounding box center [565, 310] width 27 height 13
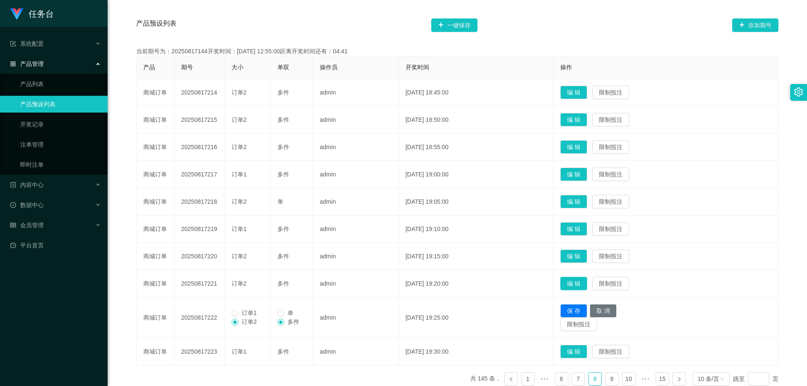
click at [582, 285] on button "编 辑" at bounding box center [573, 283] width 27 height 13
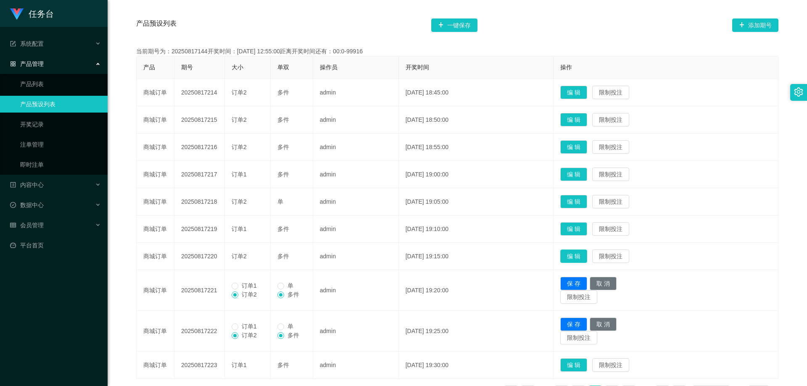
click at [587, 258] on button "编 辑" at bounding box center [573, 256] width 27 height 13
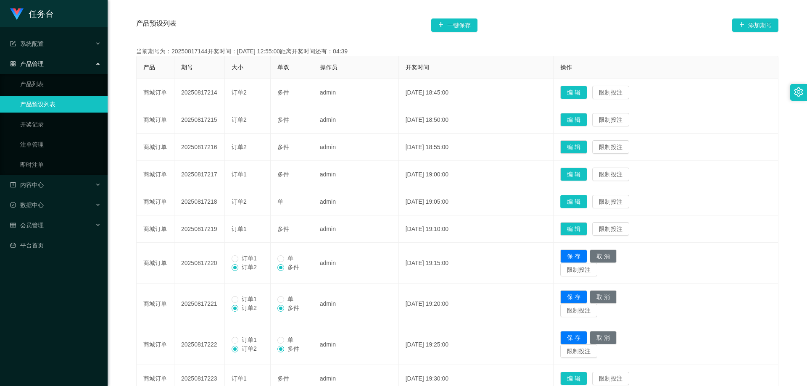
click at [575, 197] on button "编 辑" at bounding box center [573, 201] width 27 height 13
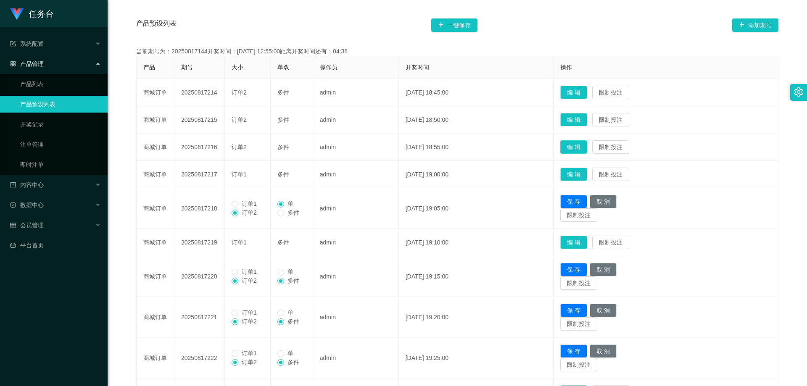
click at [585, 142] on button "编 辑" at bounding box center [573, 146] width 27 height 13
click at [587, 121] on button "编 辑" at bounding box center [573, 119] width 27 height 13
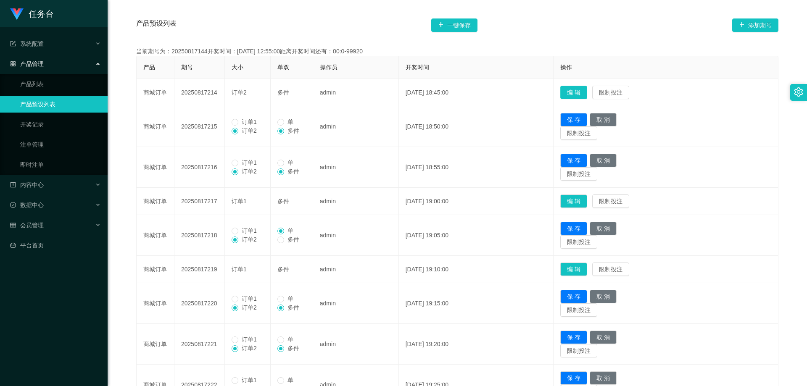
click at [587, 95] on button "编 辑" at bounding box center [573, 92] width 27 height 13
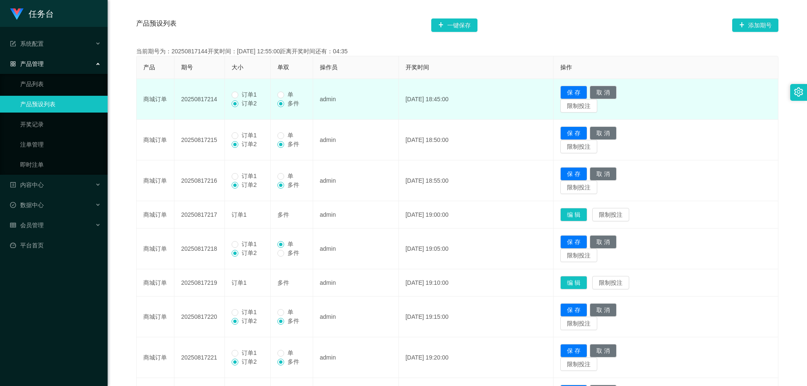
click at [252, 95] on span "订单1" at bounding box center [249, 94] width 22 height 7
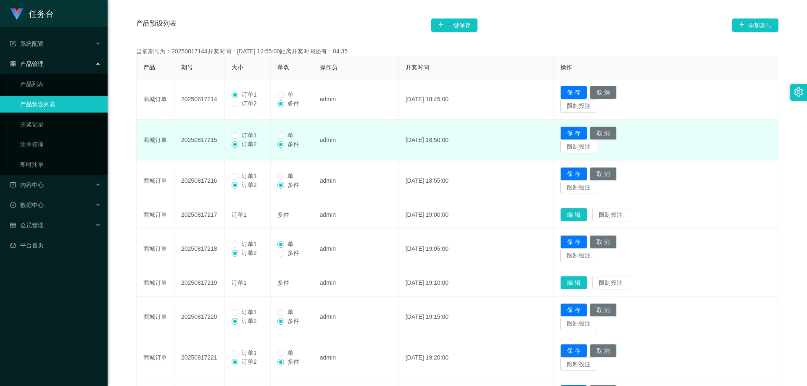
click at [246, 136] on span "订单1" at bounding box center [249, 135] width 22 height 7
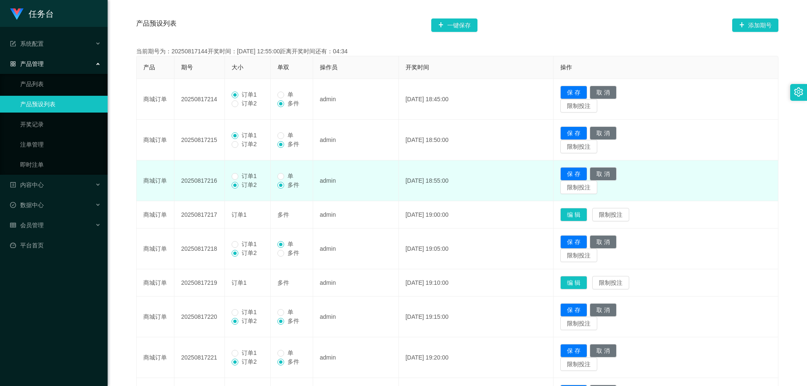
click at [245, 178] on span "订单1" at bounding box center [249, 176] width 22 height 7
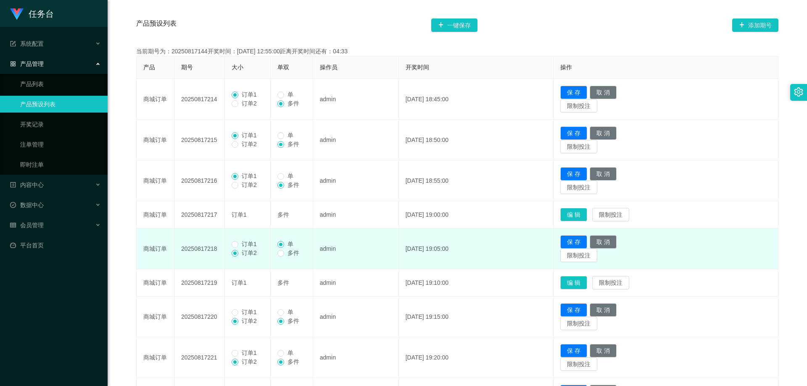
click at [253, 239] on td "订单1 订单2" at bounding box center [248, 249] width 46 height 41
click at [251, 244] on span "订单1" at bounding box center [249, 244] width 22 height 7
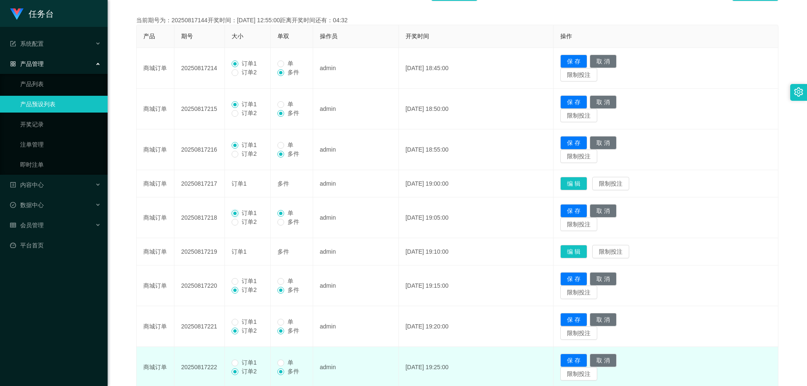
scroll to position [240, 0]
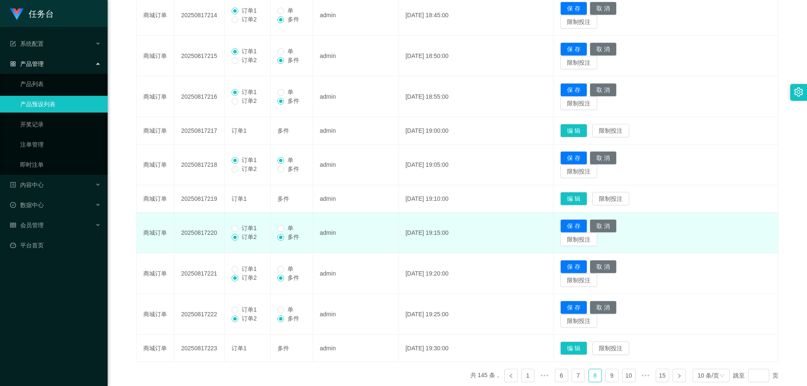
click at [239, 227] on span "订单1" at bounding box center [249, 228] width 22 height 7
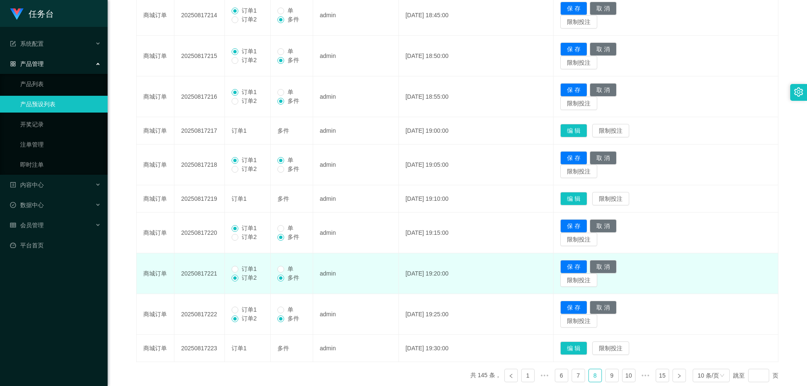
click at [255, 265] on label "订单1" at bounding box center [246, 269] width 29 height 9
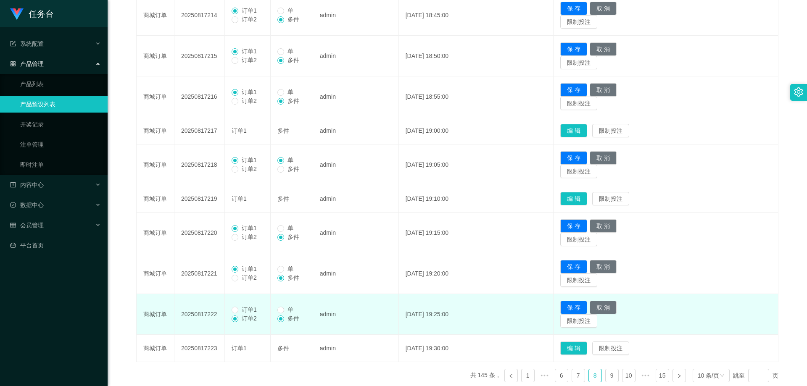
click at [245, 305] on td "订单1 订单2" at bounding box center [248, 314] width 46 height 41
click at [243, 310] on span "订单1" at bounding box center [249, 309] width 22 height 7
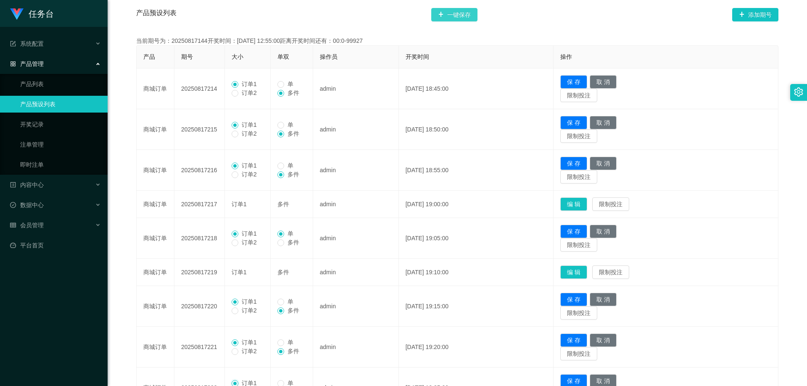
scroll to position [114, 0]
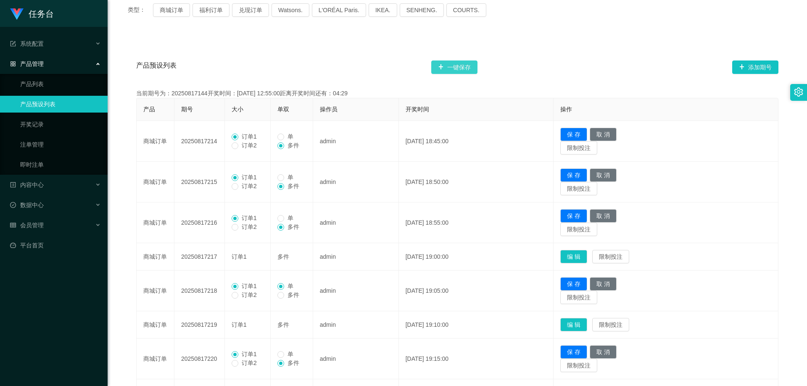
click at [464, 71] on button "一键保存" at bounding box center [454, 67] width 46 height 13
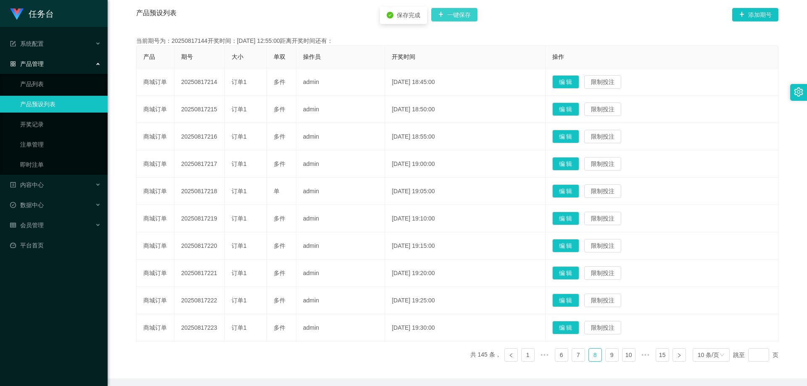
scroll to position [198, 0]
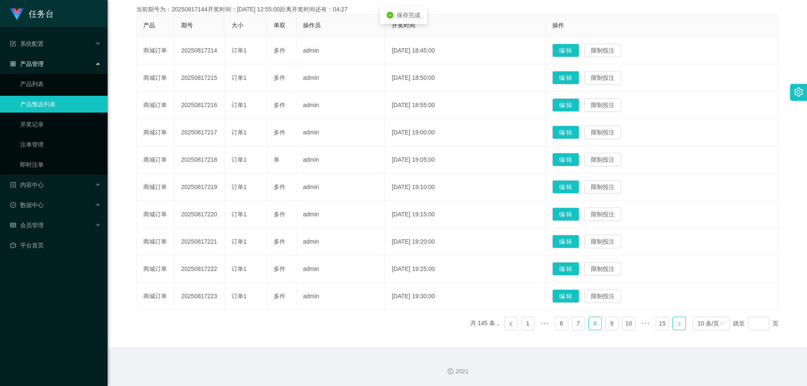
click at [680, 326] on link at bounding box center [678, 323] width 13 height 13
click at [575, 271] on button "编 辑" at bounding box center [565, 268] width 27 height 13
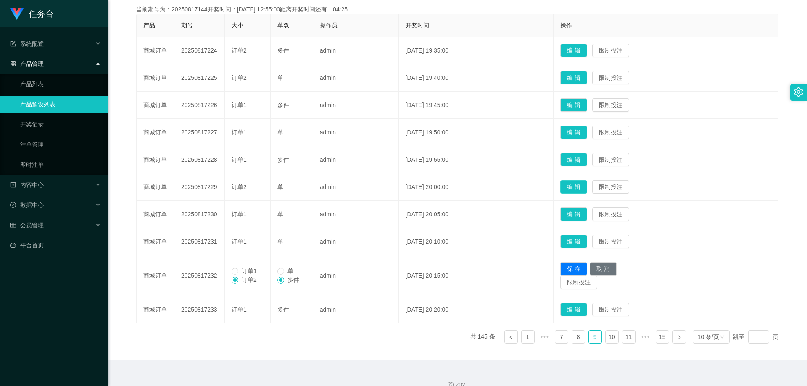
click at [584, 185] on button "编 辑" at bounding box center [573, 186] width 27 height 13
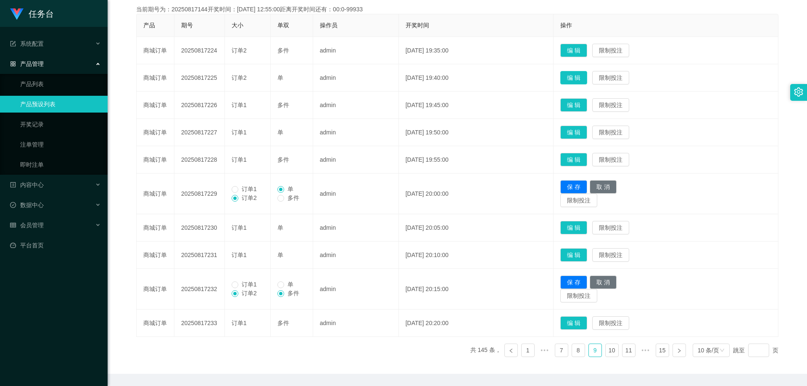
click at [587, 82] on button "编 辑" at bounding box center [573, 77] width 27 height 13
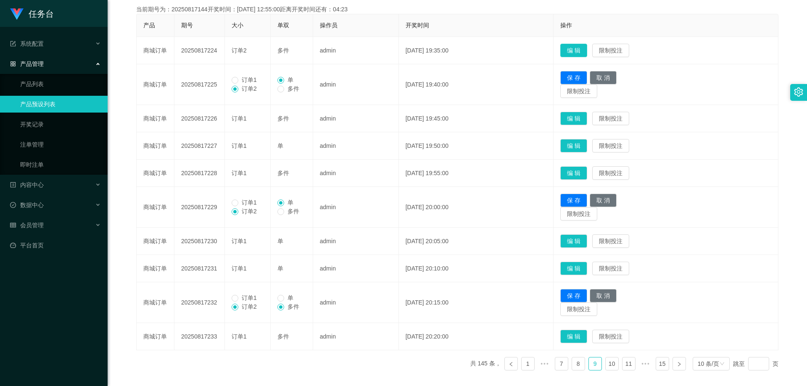
click at [582, 52] on button "编 辑" at bounding box center [573, 50] width 27 height 13
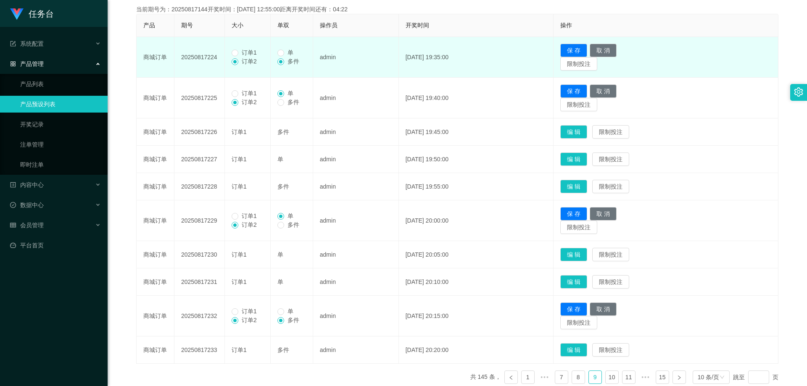
click at [244, 54] on span "订单1" at bounding box center [249, 52] width 22 height 7
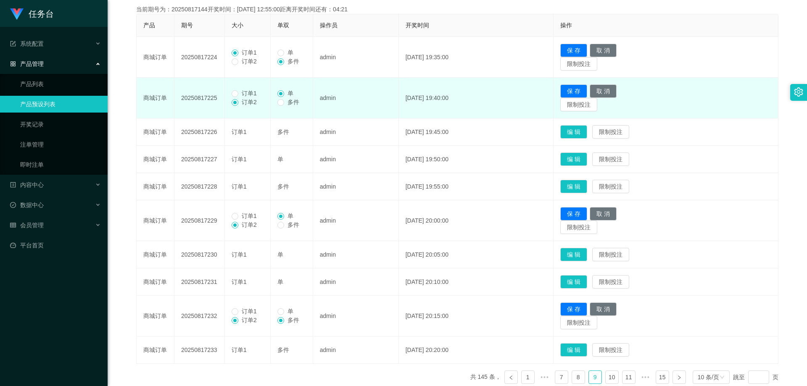
click at [243, 93] on span "订单1" at bounding box center [249, 93] width 22 height 7
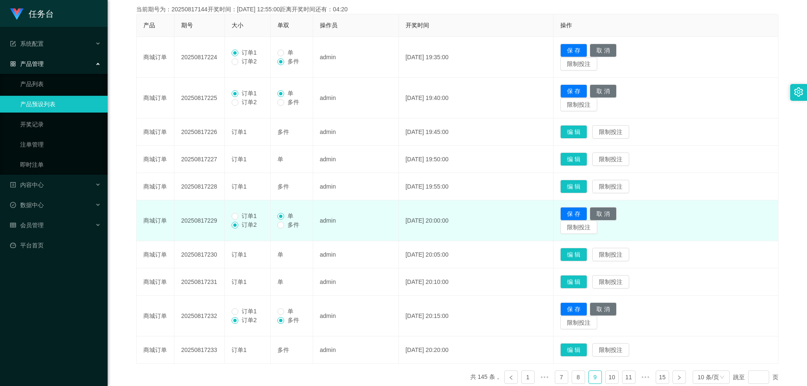
click at [250, 218] on span "订单1" at bounding box center [249, 216] width 22 height 7
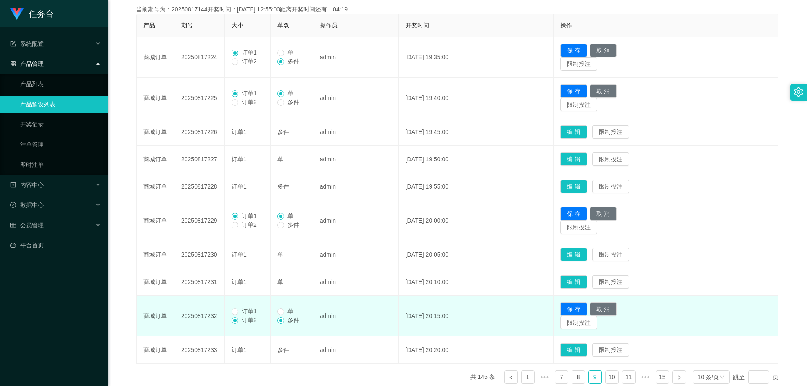
click at [247, 313] on span "订单1" at bounding box center [249, 311] width 22 height 7
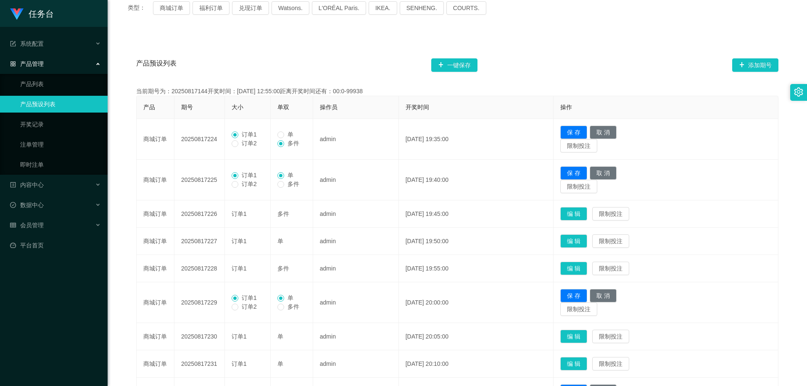
scroll to position [114, 0]
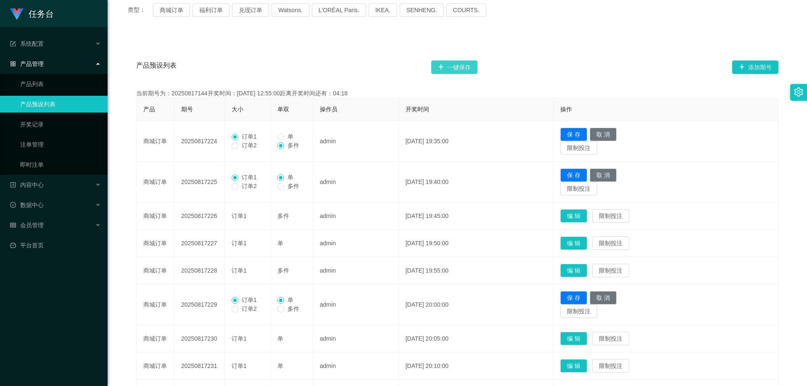
click at [467, 63] on button "一键保存" at bounding box center [454, 67] width 46 height 13
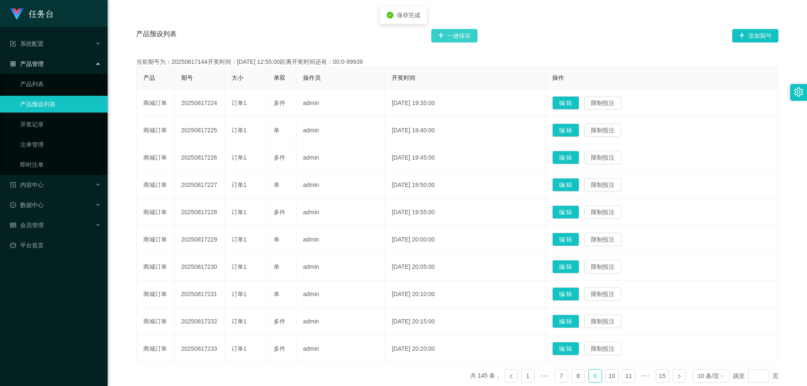
scroll to position [198, 0]
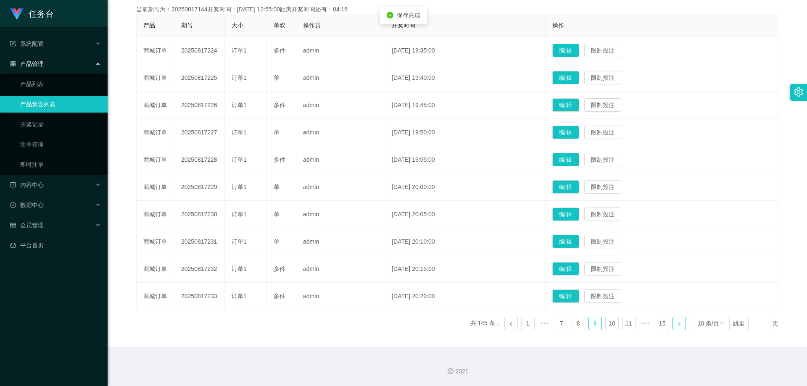
click at [677, 326] on icon "图标: right" at bounding box center [679, 324] width 5 height 5
click at [579, 270] on button "编 辑" at bounding box center [565, 268] width 27 height 13
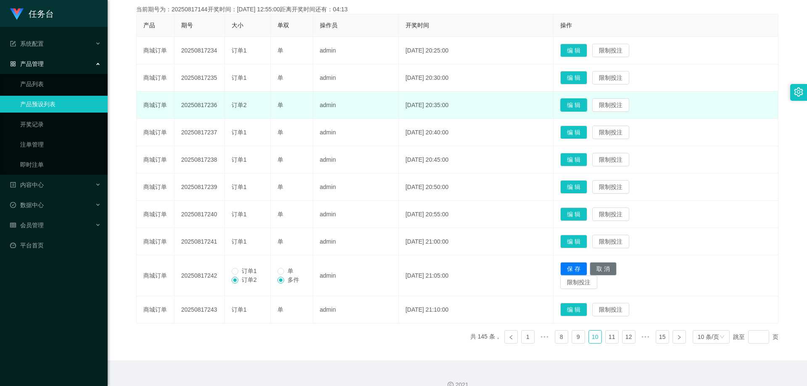
click at [581, 105] on button "编 辑" at bounding box center [573, 104] width 27 height 13
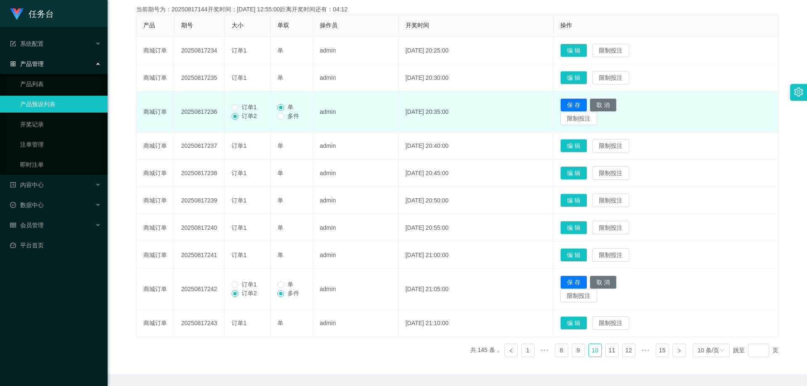
click at [239, 108] on span "订单1" at bounding box center [249, 107] width 22 height 7
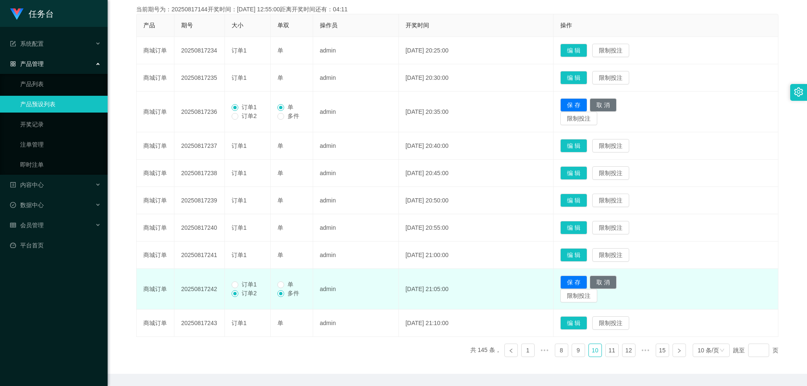
click at [238, 284] on span "订单1" at bounding box center [249, 284] width 22 height 7
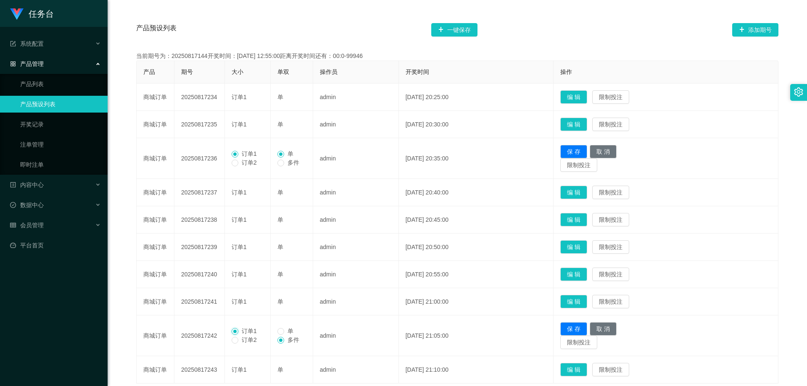
scroll to position [114, 0]
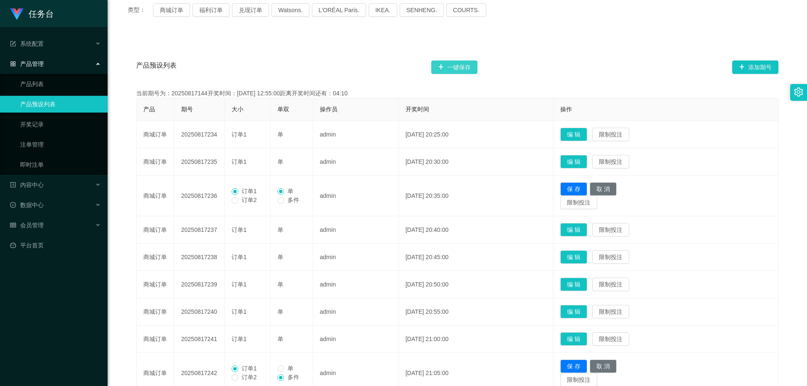
click at [457, 64] on button "一键保存" at bounding box center [454, 67] width 46 height 13
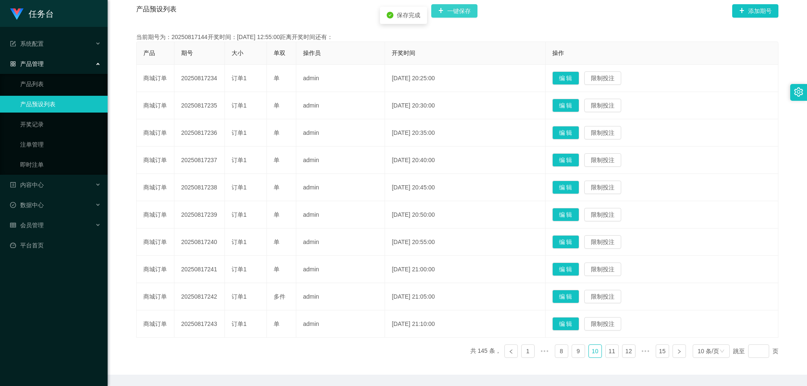
scroll to position [198, 0]
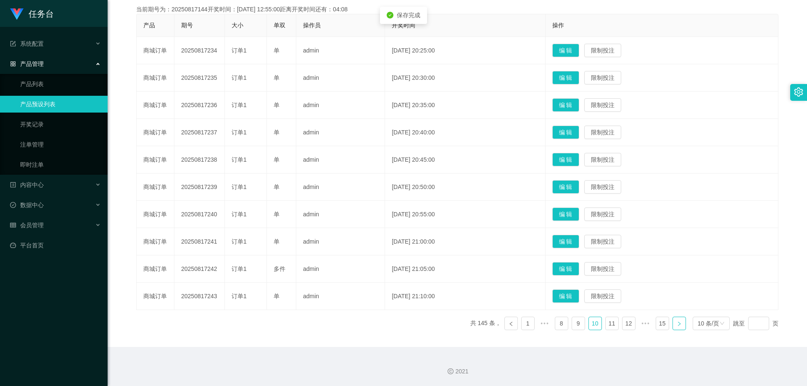
click at [675, 320] on link at bounding box center [678, 323] width 13 height 13
click at [579, 292] on button "编 辑" at bounding box center [565, 296] width 27 height 13
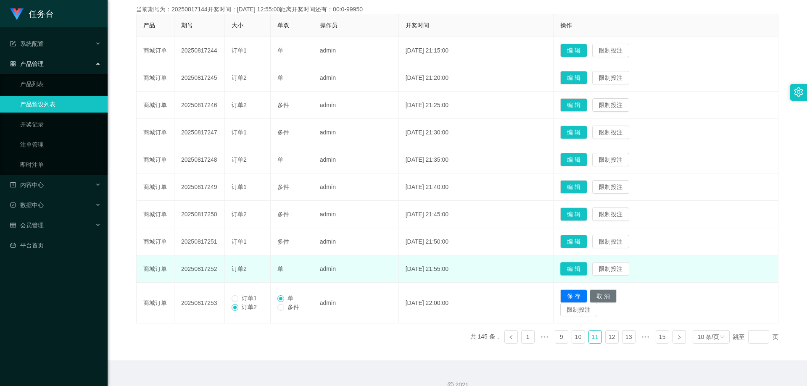
click at [577, 265] on button "编 辑" at bounding box center [573, 268] width 27 height 13
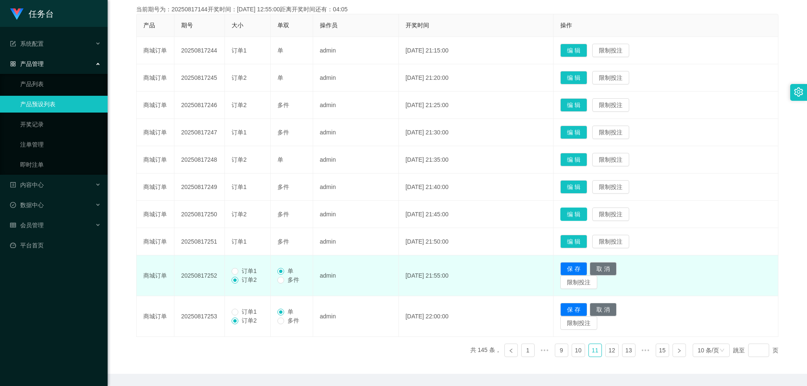
click at [585, 213] on button "编 辑" at bounding box center [573, 214] width 27 height 13
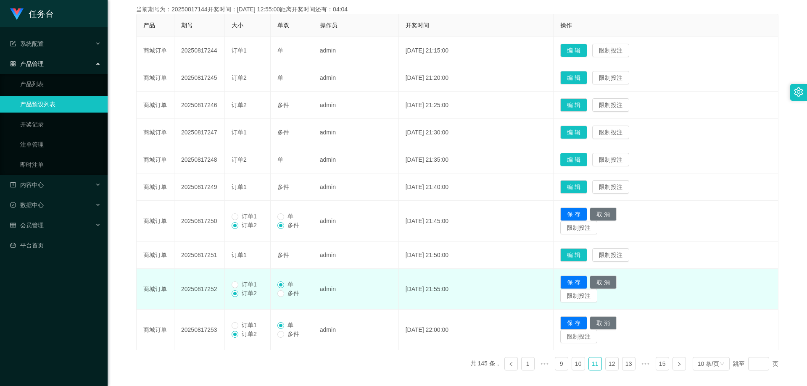
click at [583, 158] on button "编 辑" at bounding box center [573, 159] width 27 height 13
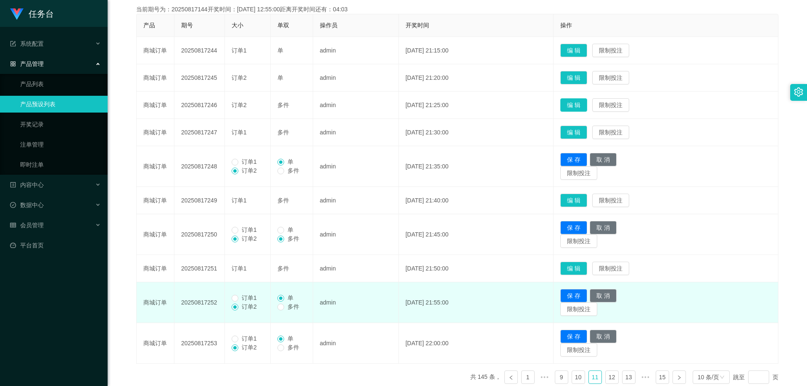
click at [585, 103] on button "编 辑" at bounding box center [573, 104] width 27 height 13
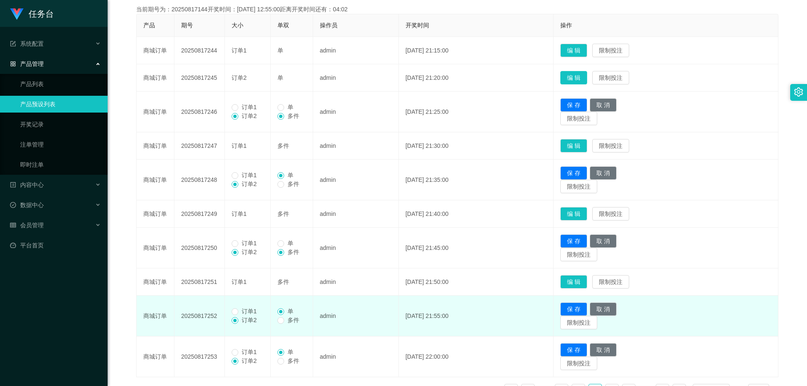
click at [587, 84] on button "编 辑" at bounding box center [573, 77] width 27 height 13
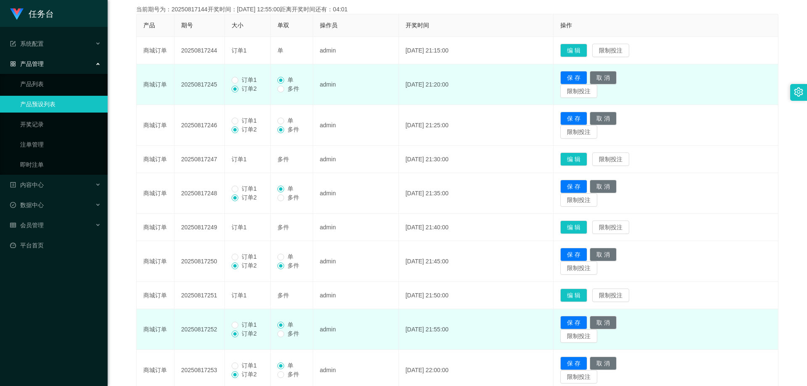
click at [254, 77] on span "订单1" at bounding box center [249, 79] width 22 height 7
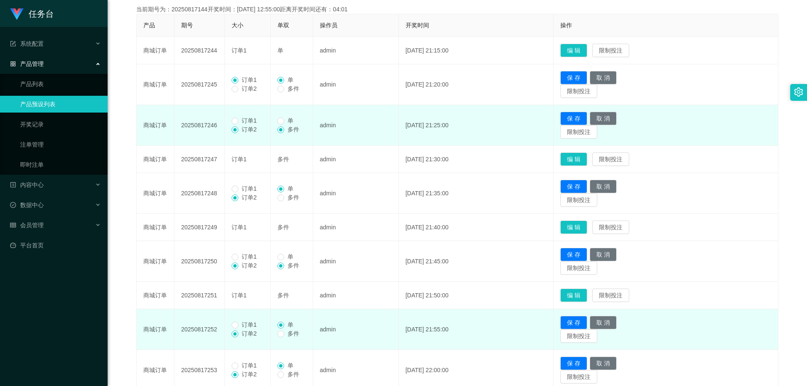
click at [245, 120] on span "订单1" at bounding box center [249, 120] width 22 height 7
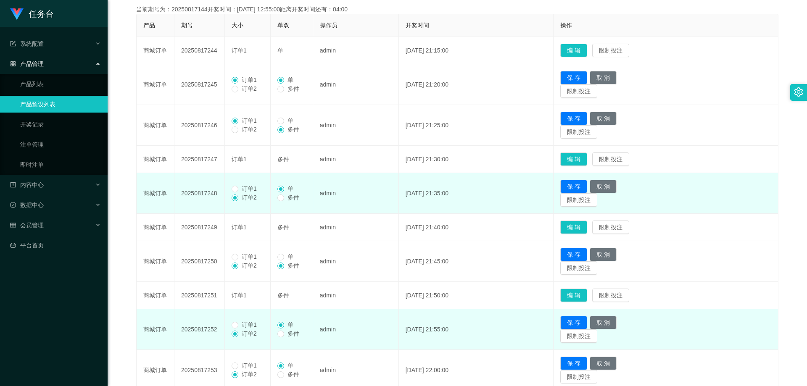
click at [241, 191] on span "订单1" at bounding box center [249, 188] width 22 height 7
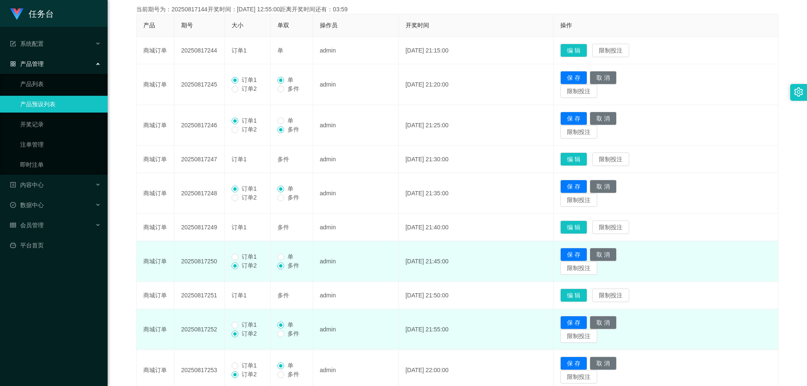
click at [248, 256] on span "订单1" at bounding box center [249, 256] width 22 height 7
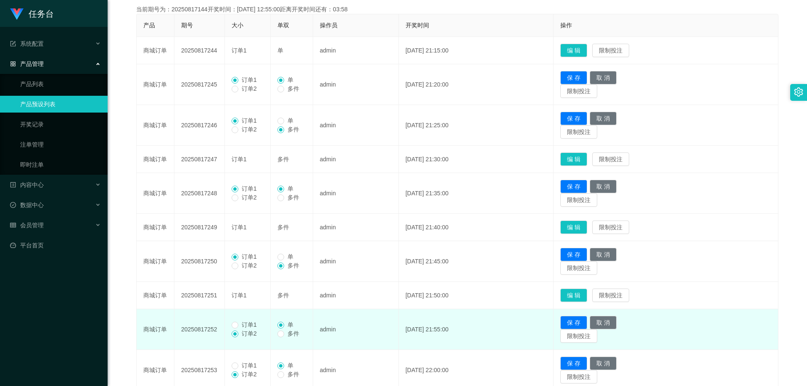
click at [243, 328] on span "订单1" at bounding box center [249, 325] width 22 height 7
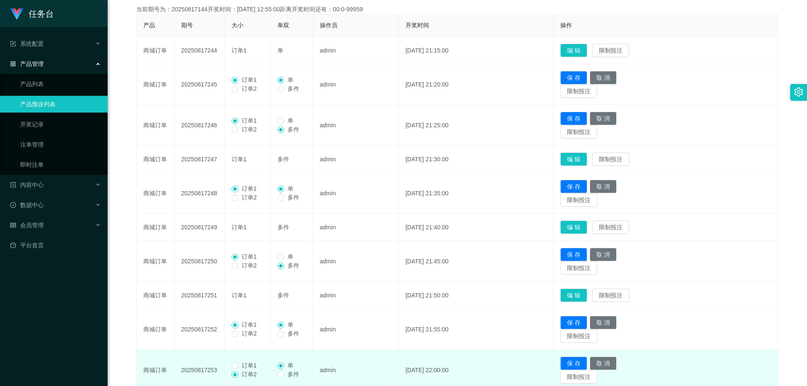
click at [244, 368] on span "订单1" at bounding box center [249, 365] width 22 height 7
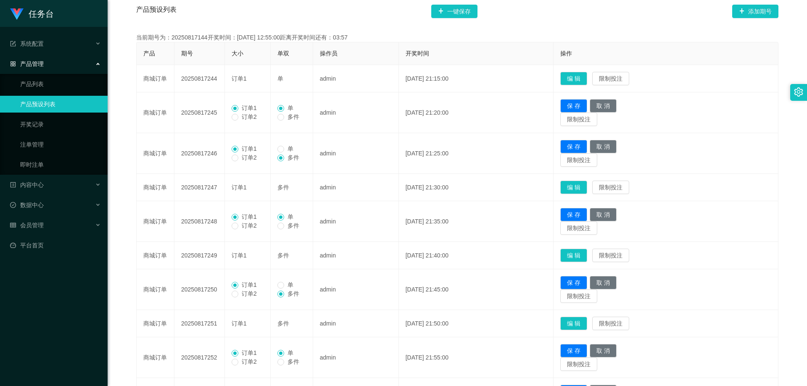
scroll to position [114, 0]
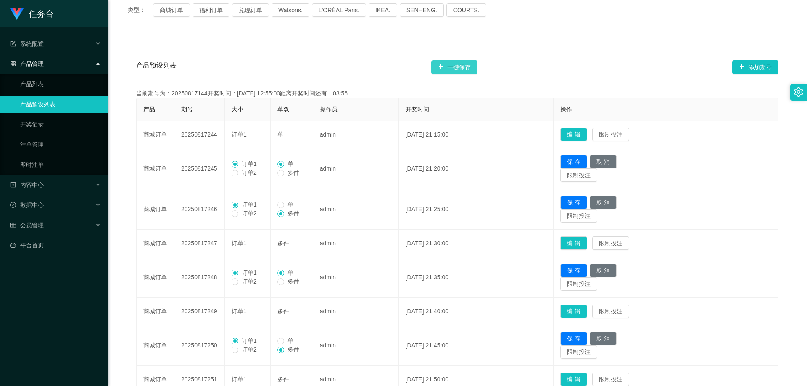
click at [461, 72] on button "一键保存" at bounding box center [454, 67] width 46 height 13
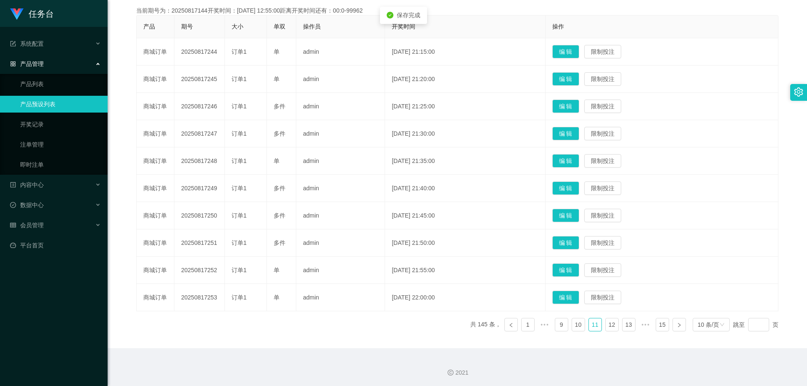
scroll to position [198, 0]
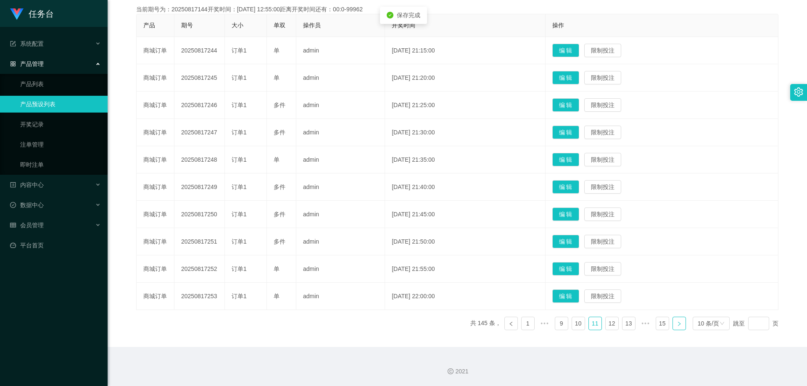
click at [677, 319] on link at bounding box center [678, 323] width 13 height 13
click at [573, 298] on button "编 辑" at bounding box center [565, 296] width 27 height 13
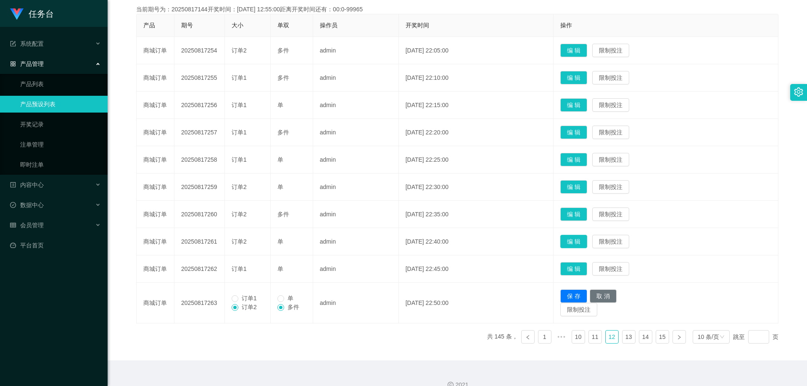
click at [586, 237] on button "编 辑" at bounding box center [573, 241] width 27 height 13
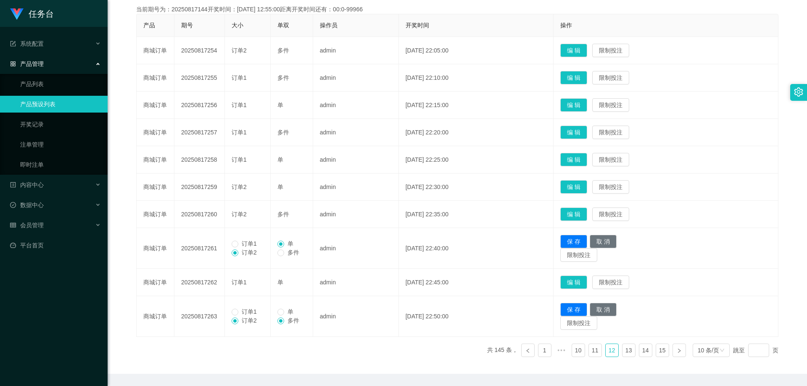
click at [589, 205] on td "编 辑 限制投注" at bounding box center [666, 214] width 225 height 27
click at [579, 208] on button "编 辑" at bounding box center [573, 214] width 27 height 13
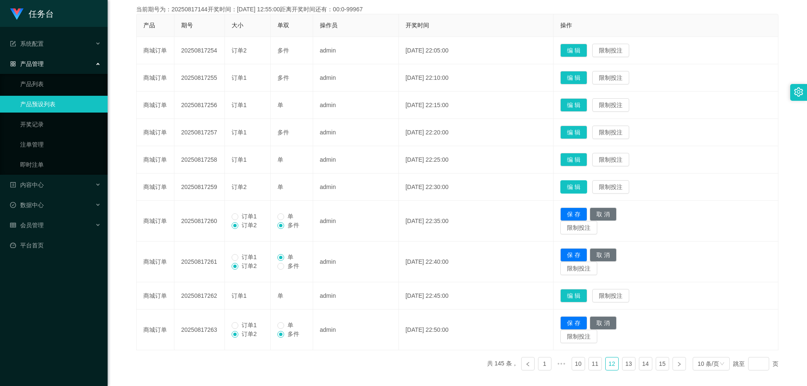
click at [587, 185] on button "编 辑" at bounding box center [573, 186] width 27 height 13
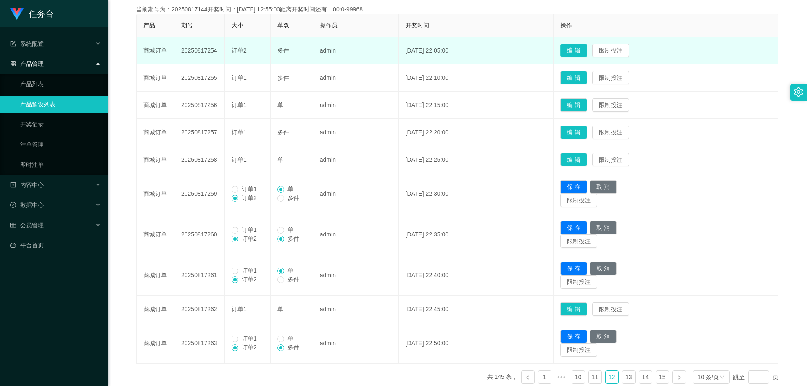
drag, startPoint x: 596, startPoint y: 48, endPoint x: 473, endPoint y: 58, distance: 123.2
click at [587, 46] on button "编 辑" at bounding box center [573, 50] width 27 height 13
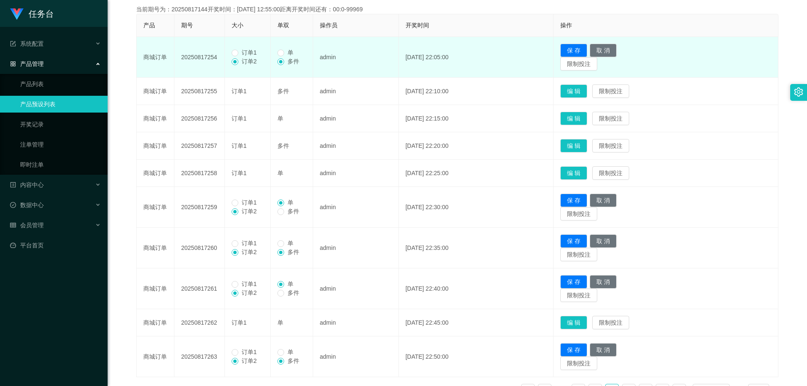
click at [244, 52] on span "订单1" at bounding box center [249, 52] width 22 height 7
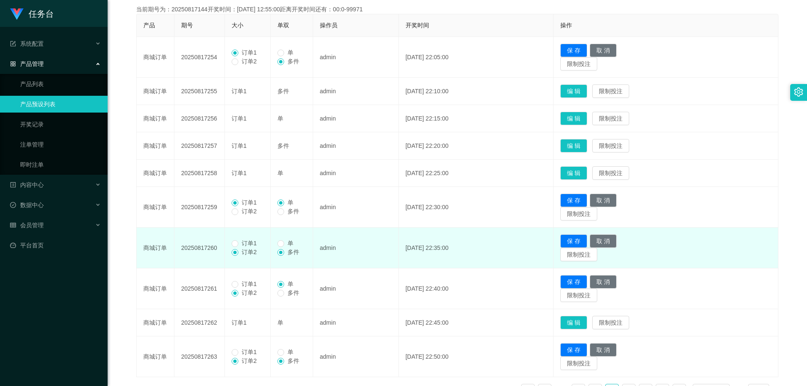
click at [248, 245] on span "订单1" at bounding box center [249, 243] width 22 height 7
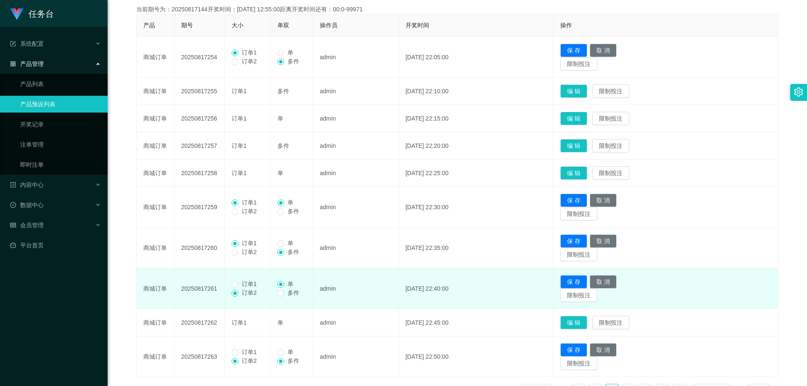
click at [245, 282] on span "订单1" at bounding box center [249, 284] width 22 height 7
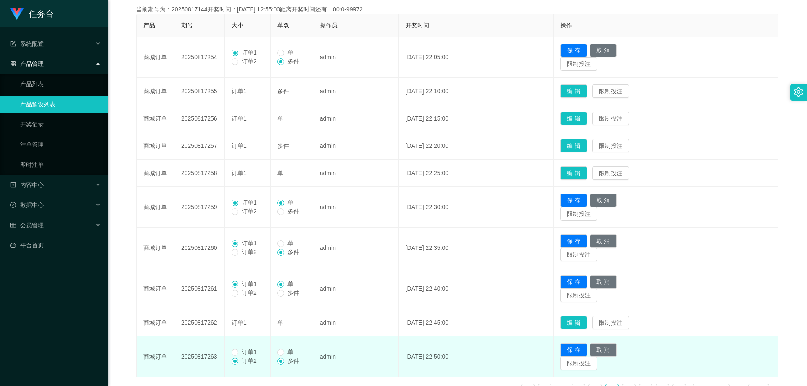
click at [251, 349] on span "订单1" at bounding box center [249, 352] width 22 height 7
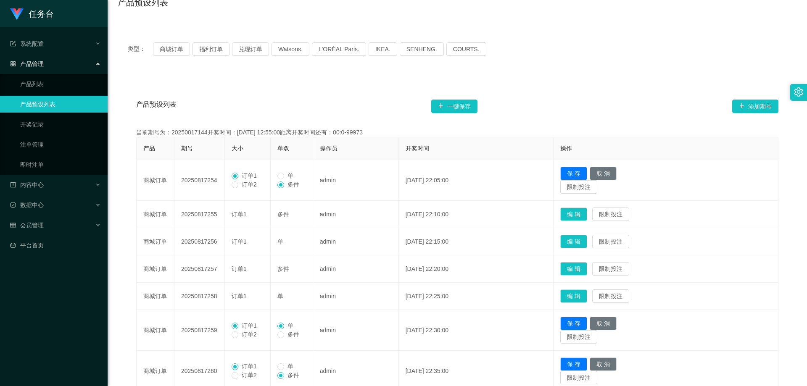
scroll to position [72, 0]
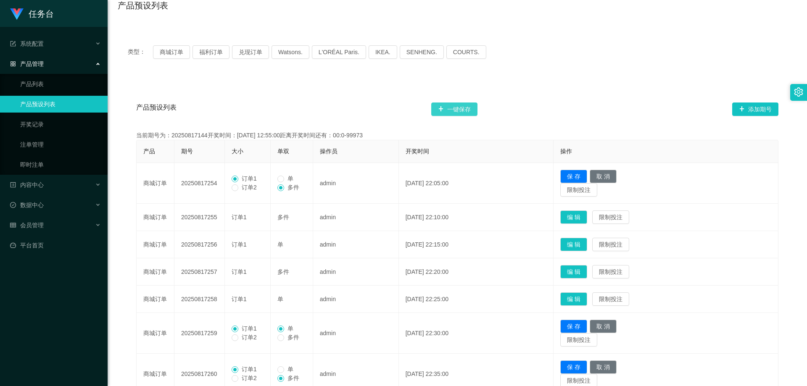
click at [461, 107] on button "一键保存" at bounding box center [454, 109] width 46 height 13
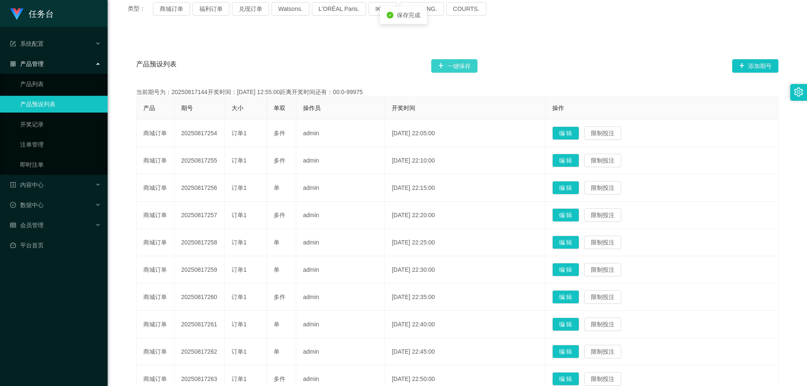
scroll to position [156, 0]
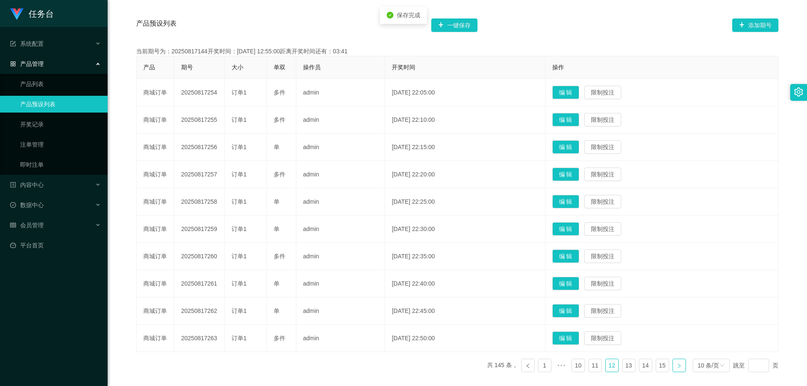
click at [676, 362] on link at bounding box center [678, 365] width 13 height 13
click at [567, 337] on button "编 辑" at bounding box center [565, 338] width 27 height 13
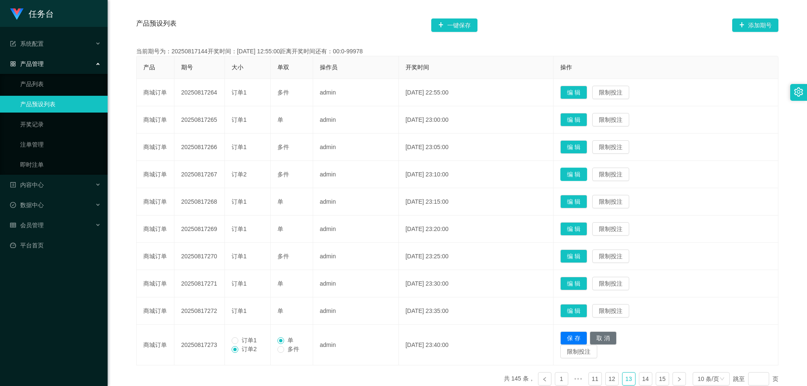
click at [586, 177] on button "编 辑" at bounding box center [573, 174] width 27 height 13
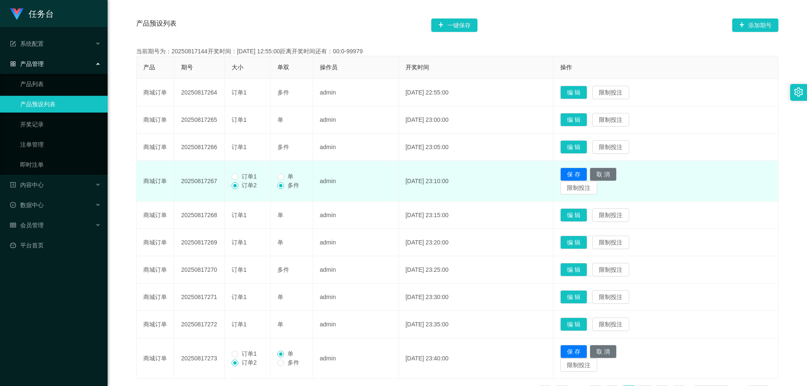
click at [256, 177] on span "订单1" at bounding box center [249, 176] width 22 height 7
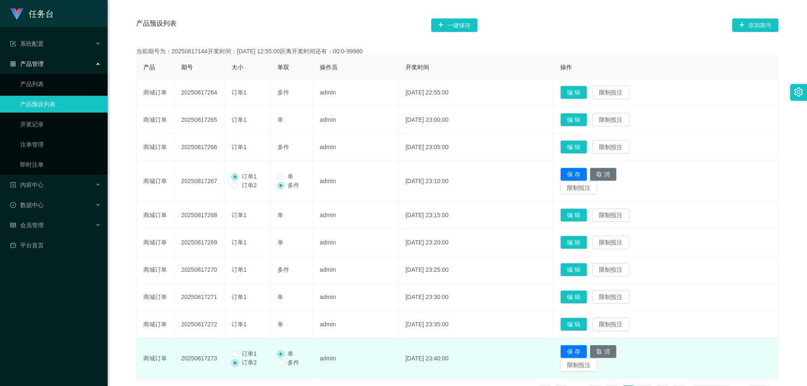
click at [246, 356] on span "订单1" at bounding box center [249, 354] width 22 height 7
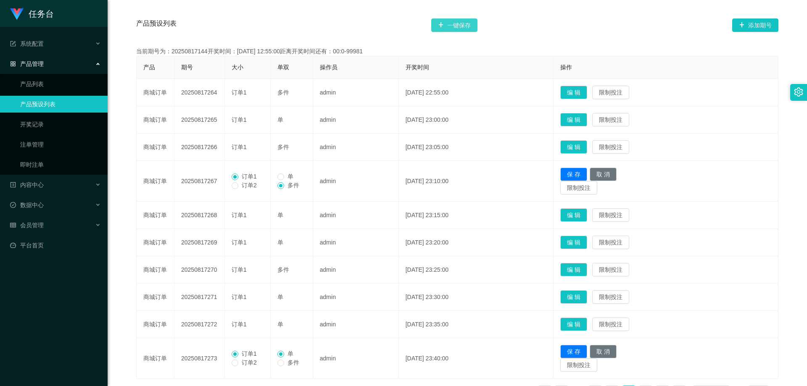
drag, startPoint x: 449, startPoint y: 26, endPoint x: 448, endPoint y: 63, distance: 37.8
click at [449, 26] on button "一键保存" at bounding box center [454, 24] width 46 height 13
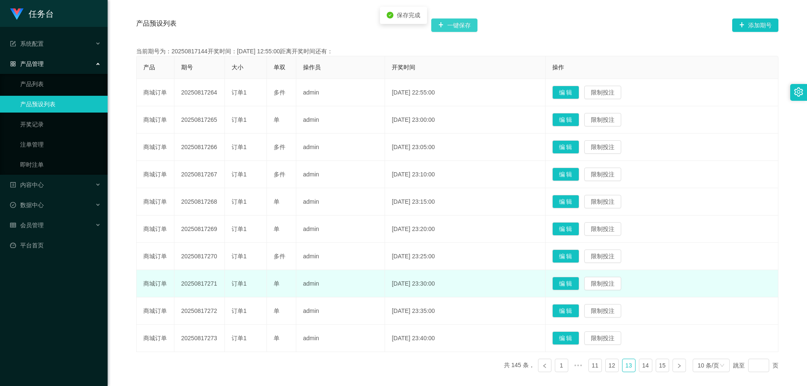
scroll to position [198, 0]
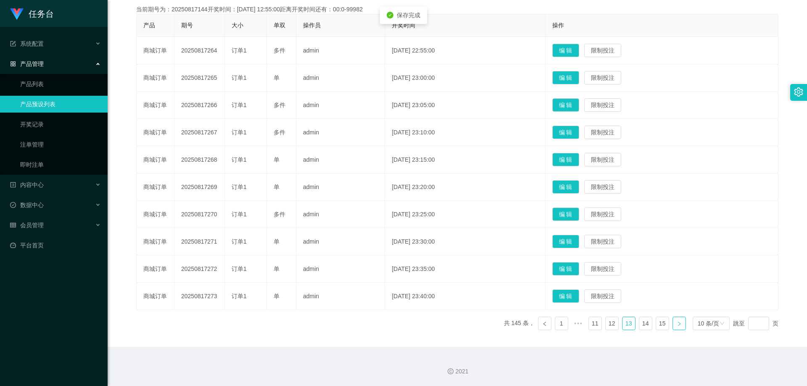
click at [680, 322] on link at bounding box center [678, 323] width 13 height 13
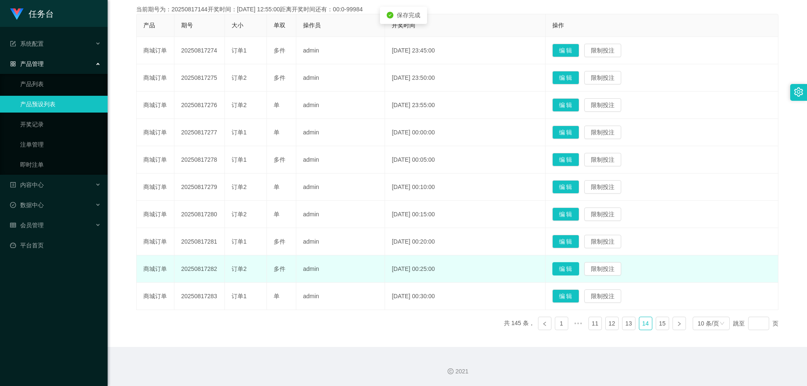
click at [574, 269] on button "编 辑" at bounding box center [565, 268] width 27 height 13
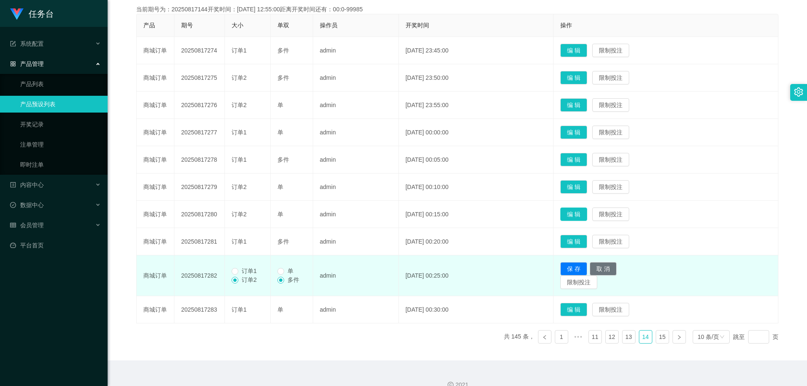
click at [587, 214] on button "编 辑" at bounding box center [573, 214] width 27 height 13
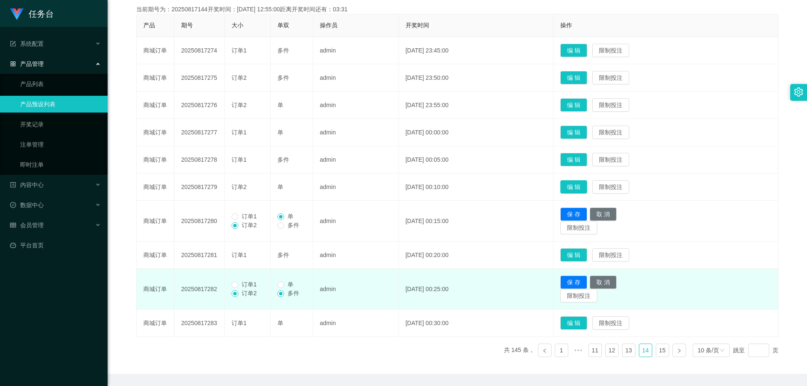
click at [580, 190] on button "编 辑" at bounding box center [573, 186] width 27 height 13
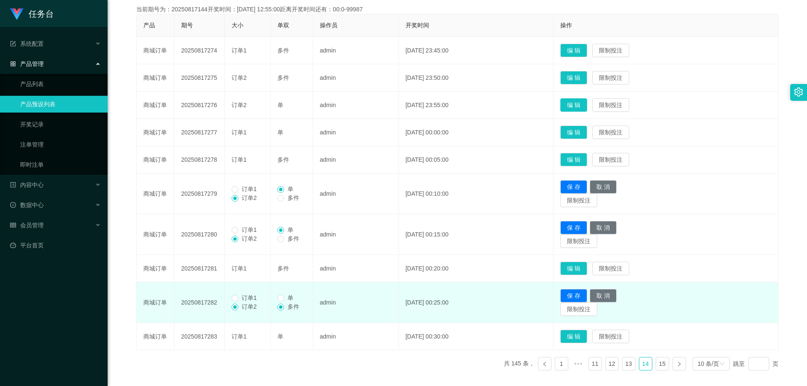
click at [587, 105] on button "编 辑" at bounding box center [573, 104] width 27 height 13
click at [587, 73] on button "编 辑" at bounding box center [573, 77] width 27 height 13
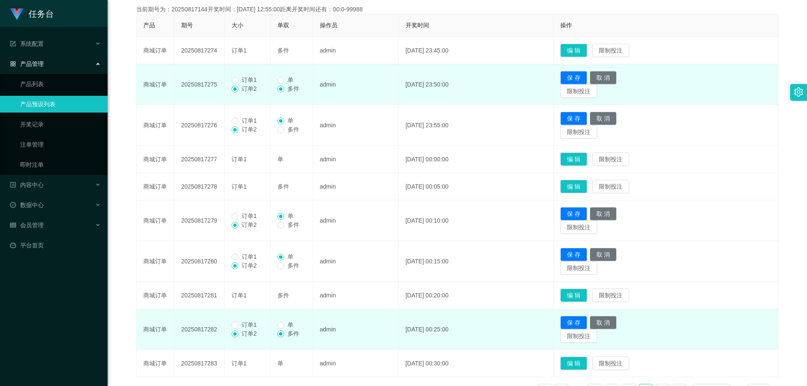
click at [231, 76] on td "订单1 订单2" at bounding box center [248, 84] width 46 height 41
click at [249, 85] on span "订单2" at bounding box center [249, 88] width 22 height 7
click at [250, 84] on label "订单1" at bounding box center [246, 80] width 29 height 9
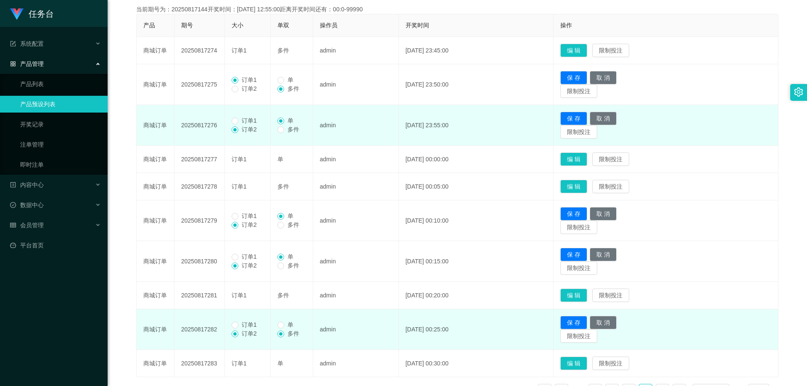
click at [248, 116] on td "订单1 订单2" at bounding box center [248, 125] width 46 height 41
click at [251, 124] on span "订单1" at bounding box center [249, 120] width 22 height 7
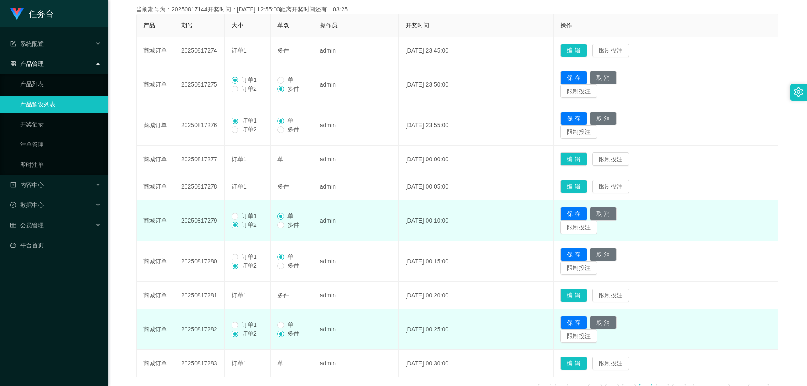
click at [252, 213] on span "订单1" at bounding box center [249, 216] width 22 height 7
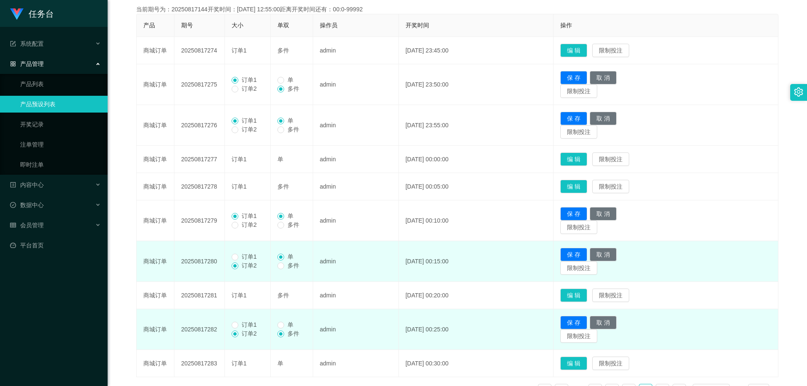
click at [250, 257] on span "订单1" at bounding box center [249, 256] width 22 height 7
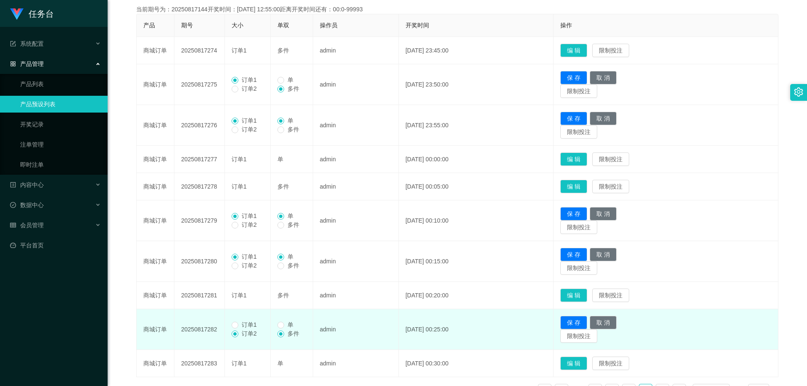
click at [245, 323] on span "订单1" at bounding box center [249, 325] width 22 height 7
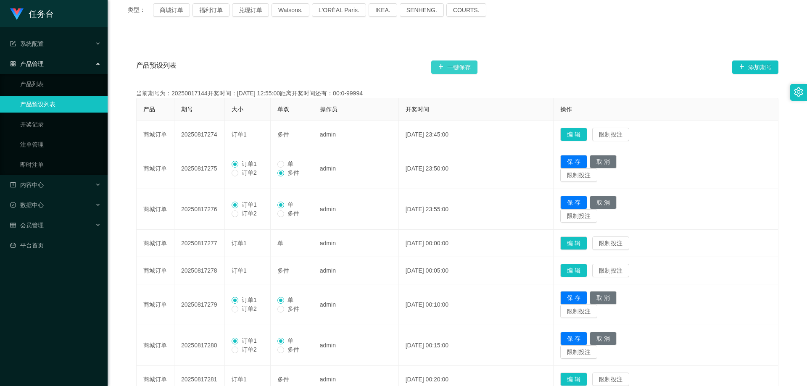
click at [464, 65] on button "一键保存" at bounding box center [454, 67] width 46 height 13
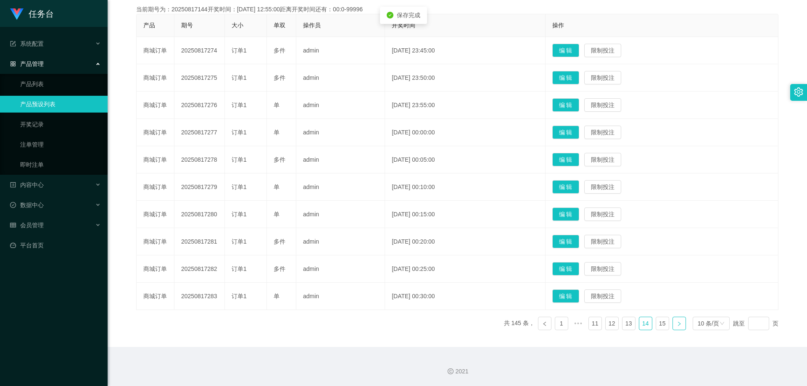
click at [675, 329] on link at bounding box center [678, 323] width 13 height 13
